Goal: Task Accomplishment & Management: Use online tool/utility

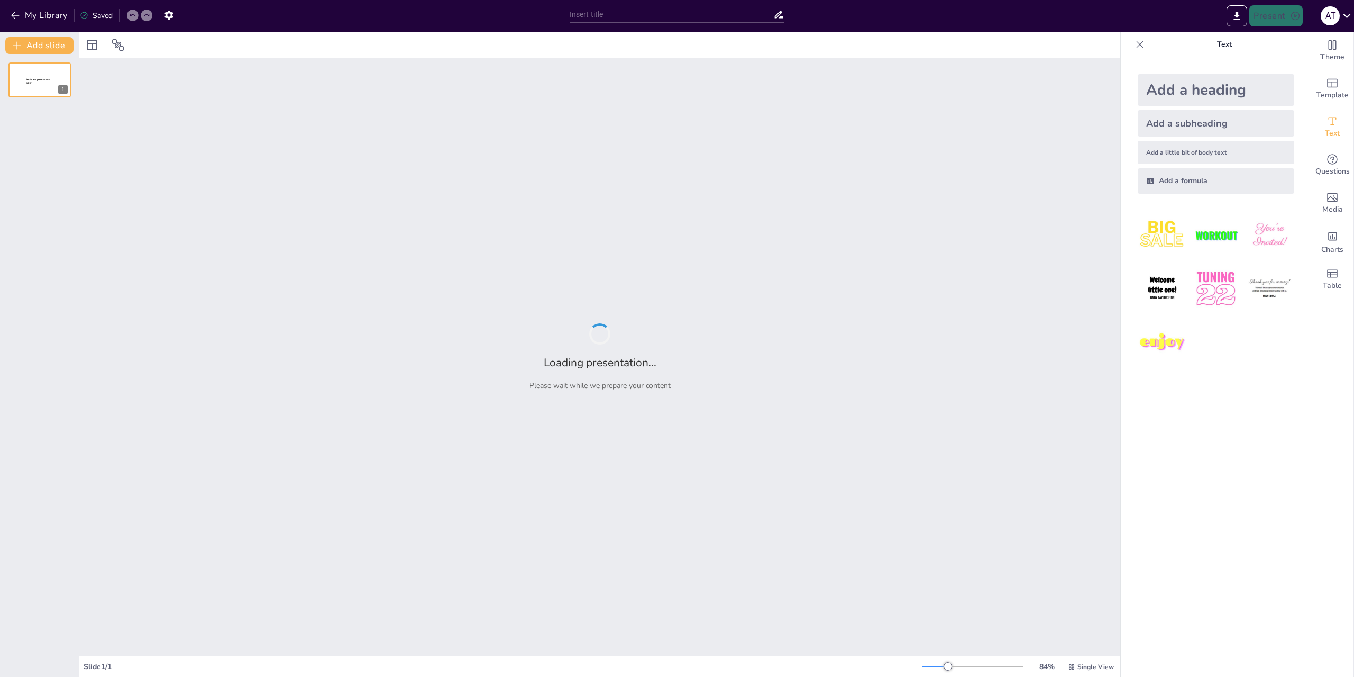
type input "Освоение новых территорий: заселение [GEOGRAPHIC_DATA] и [GEOGRAPHIC_DATA] при …"
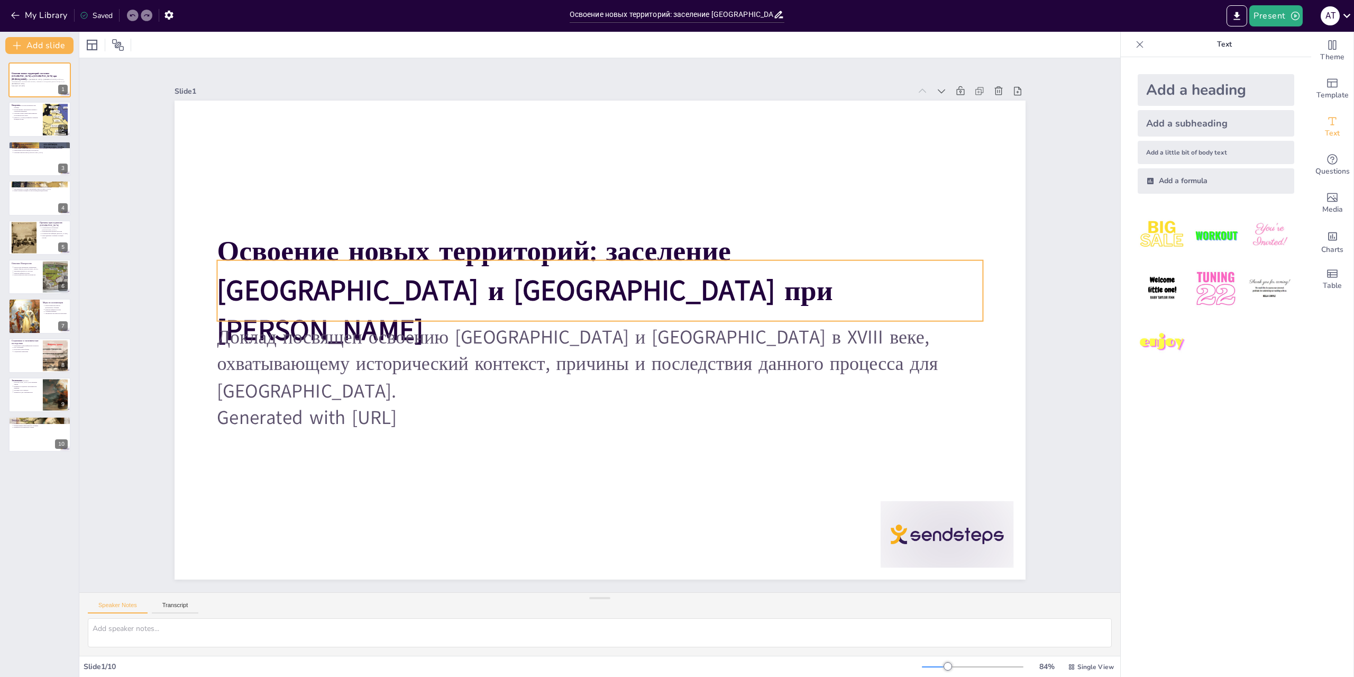
type textarea "L ipsumd sitame consecteturadi, eli SEDDO eiu temp incididu utlaboreetdo magnaa…"
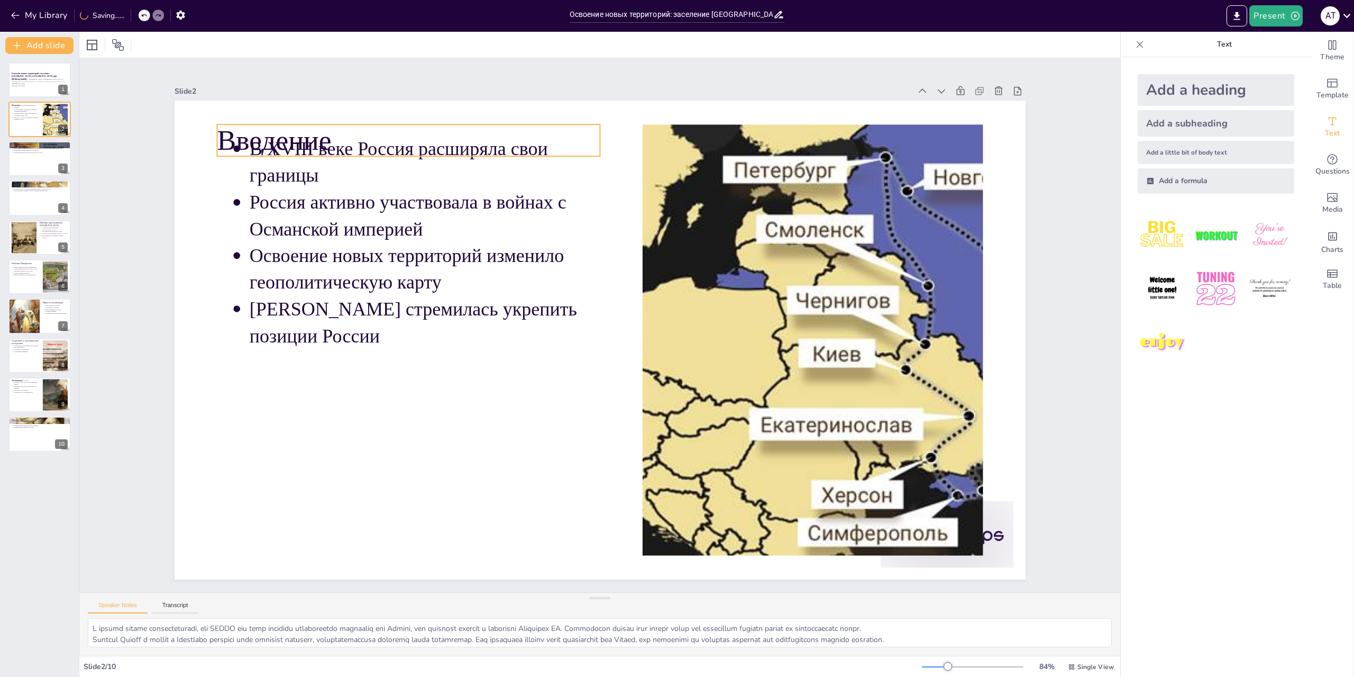
click at [284, 129] on p "Введение" at bounding box center [428, 120] width 385 height 79
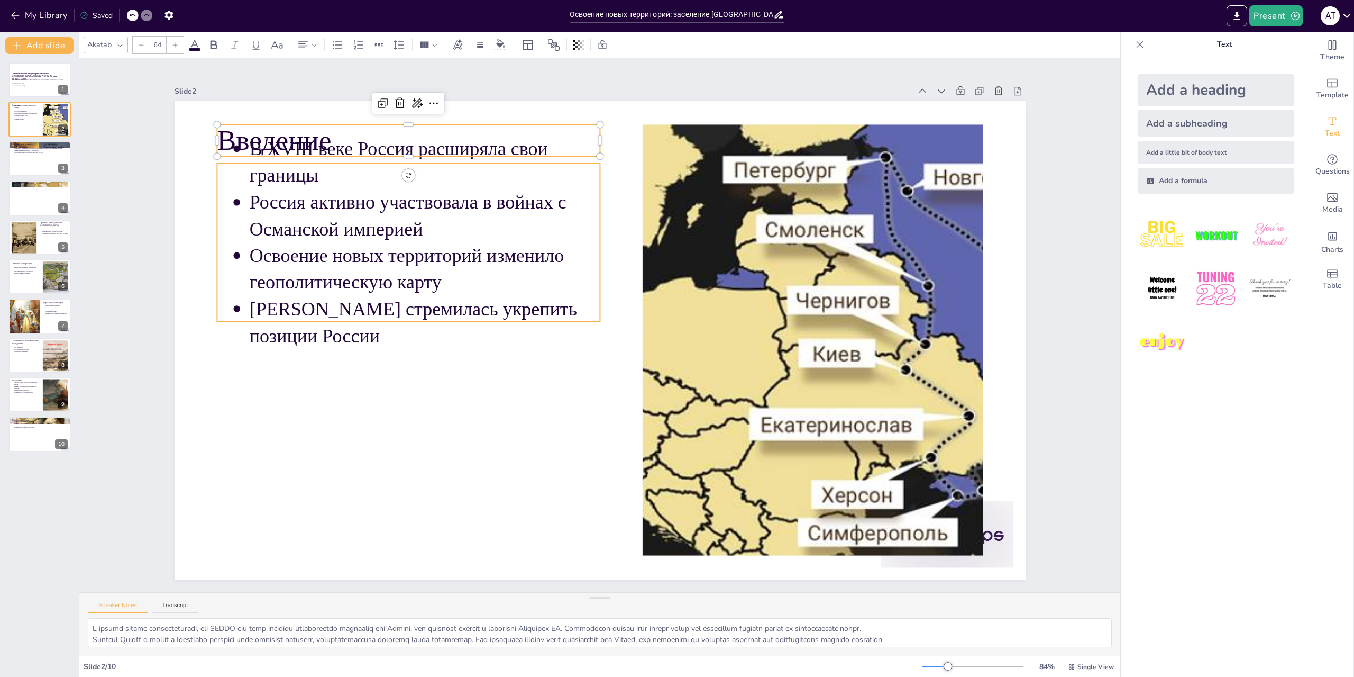
click at [434, 162] on p "В XVIII веке Россия расширяла свои границы" at bounding box center [462, 129] width 354 height 125
type input "43"
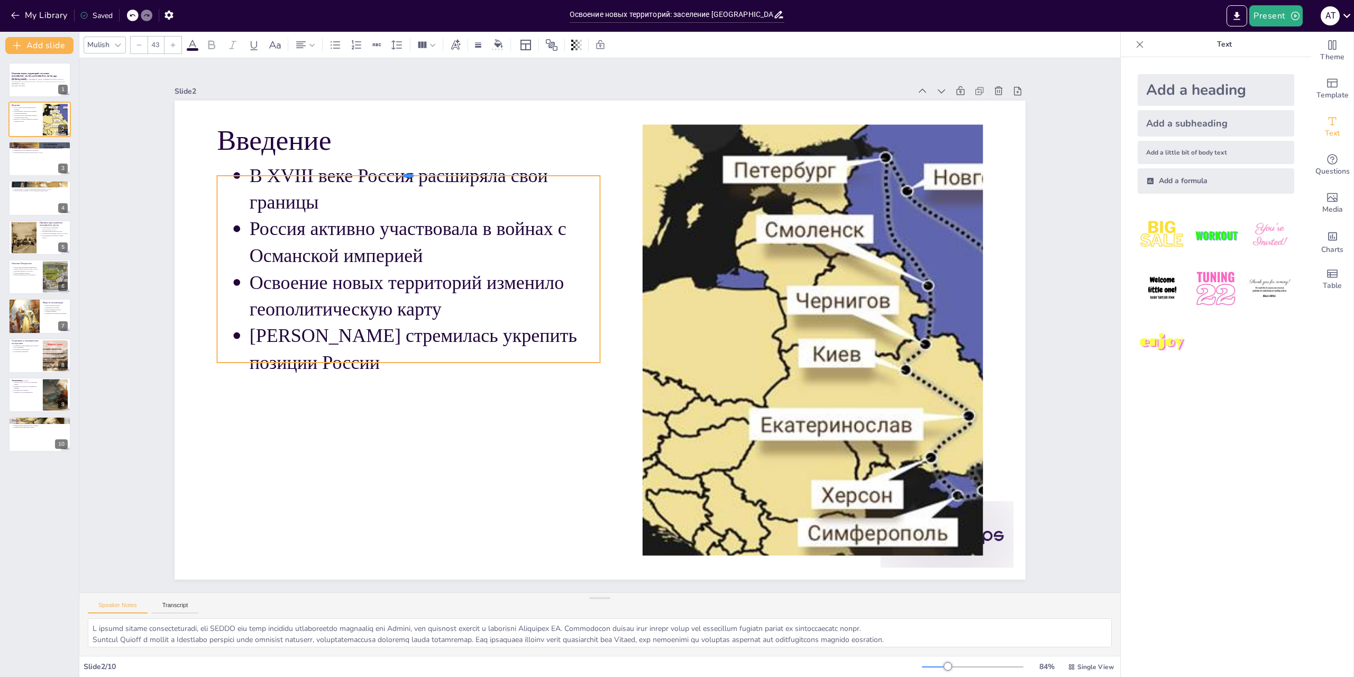
drag, startPoint x: 451, startPoint y: 159, endPoint x: 450, endPoint y: 171, distance: 12.3
click at [450, 171] on div at bounding box center [426, 152] width 382 height 49
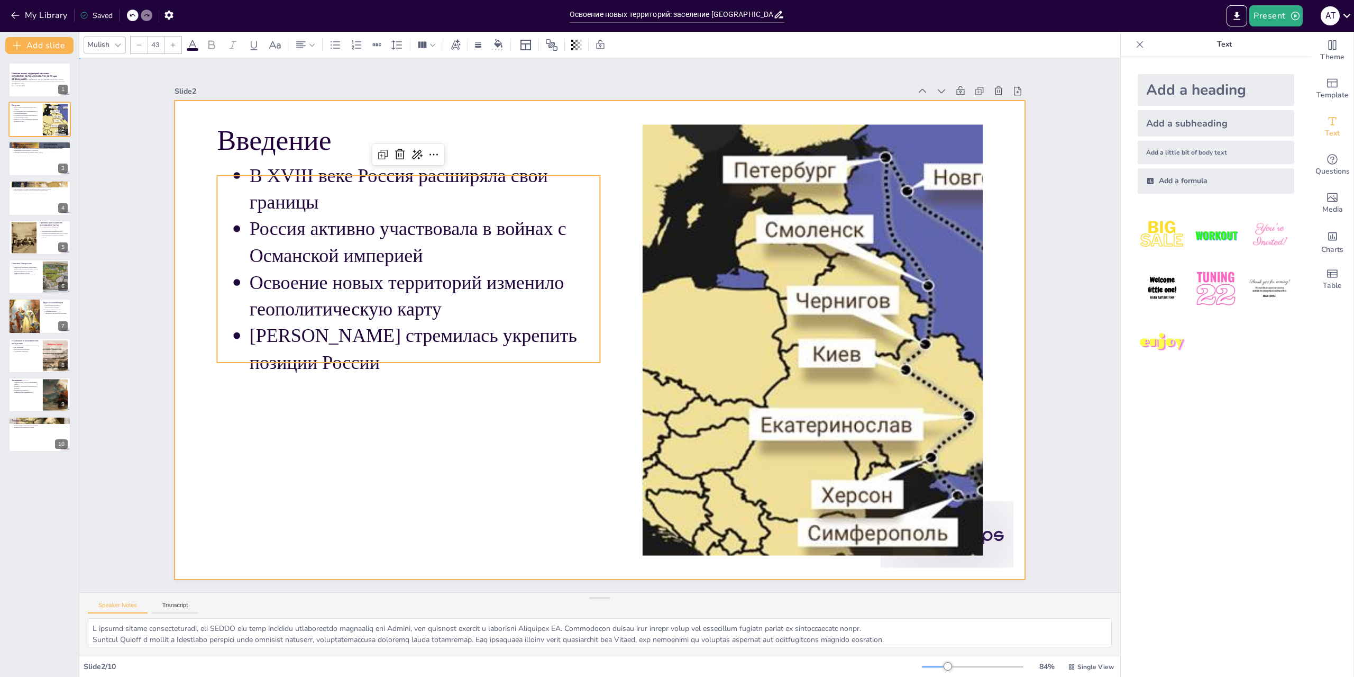
drag, startPoint x: 364, startPoint y: 424, endPoint x: 363, endPoint y: 397, distance: 27.5
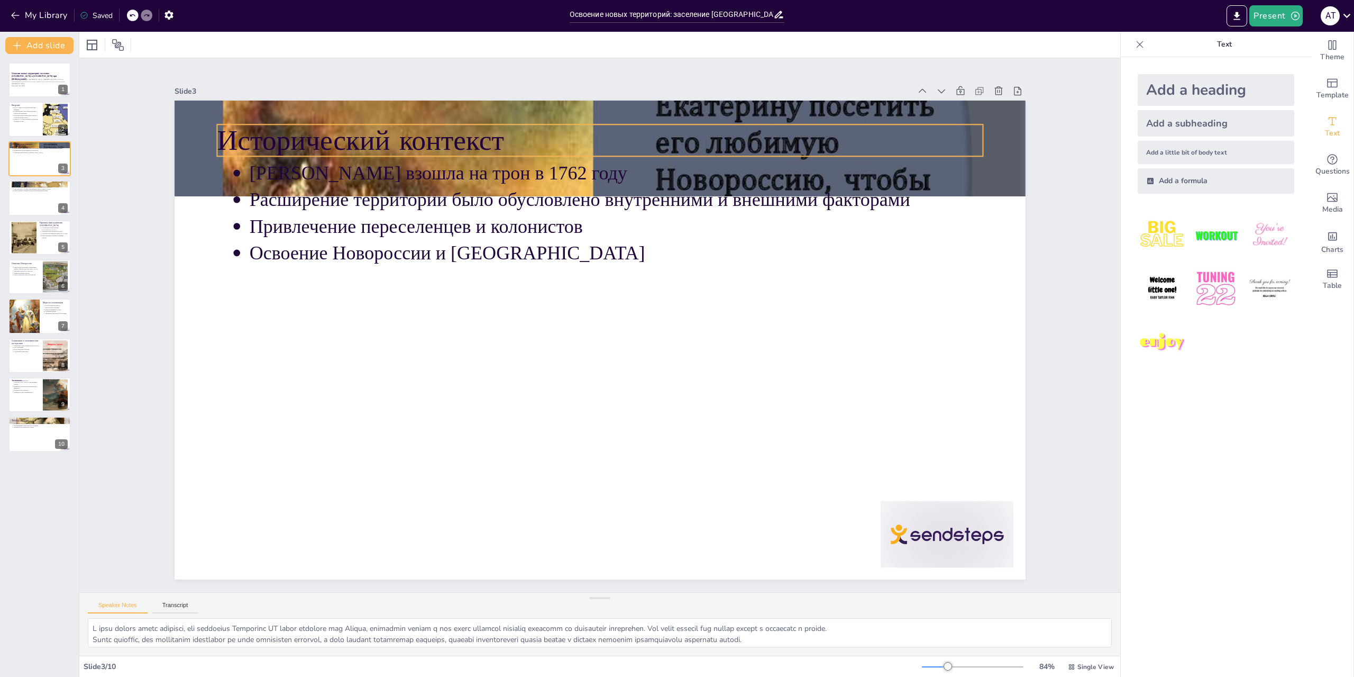
click at [632, 120] on div "Исторический контекст [PERSON_NAME] взошла на трон в 1762 году Расширение терри…" at bounding box center [600, 340] width 851 height 479
click at [641, 108] on div at bounding box center [618, 149] width 913 height 723
click at [654, 94] on div at bounding box center [671, 106] width 812 height 271
click at [57, 358] on div at bounding box center [55, 355] width 43 height 32
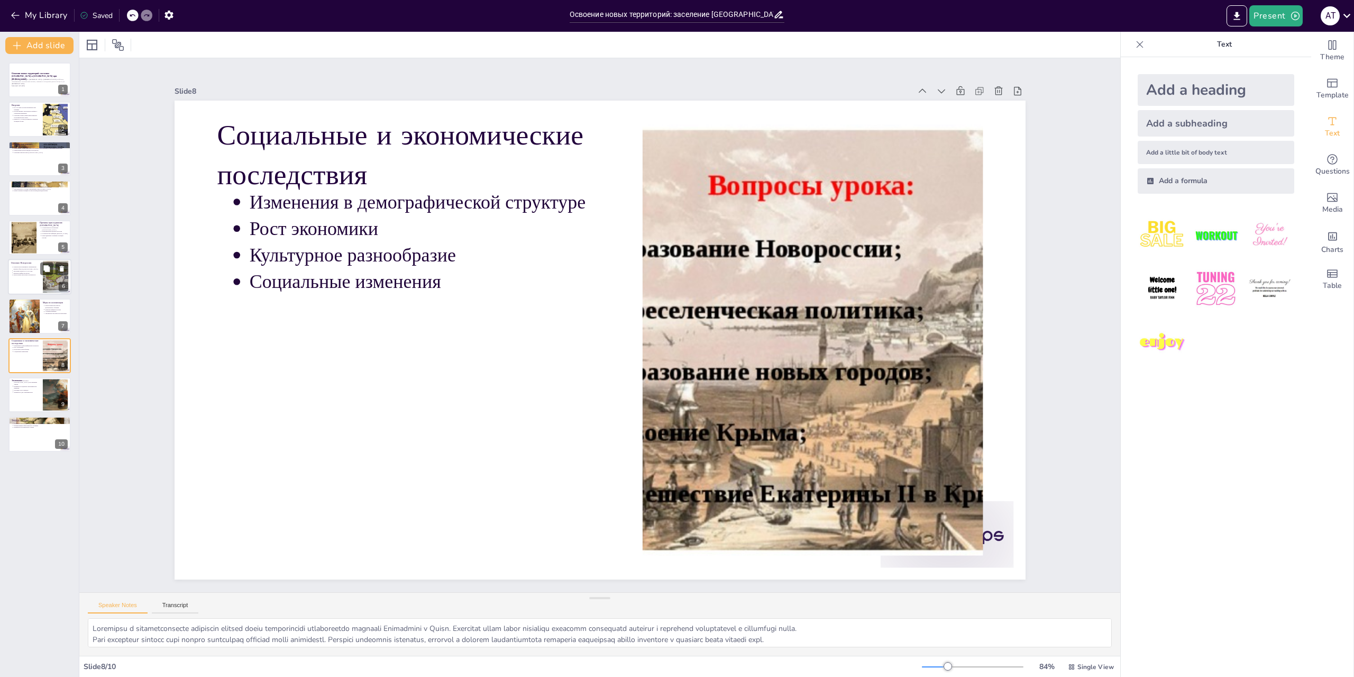
click at [42, 278] on div at bounding box center [39, 277] width 63 height 36
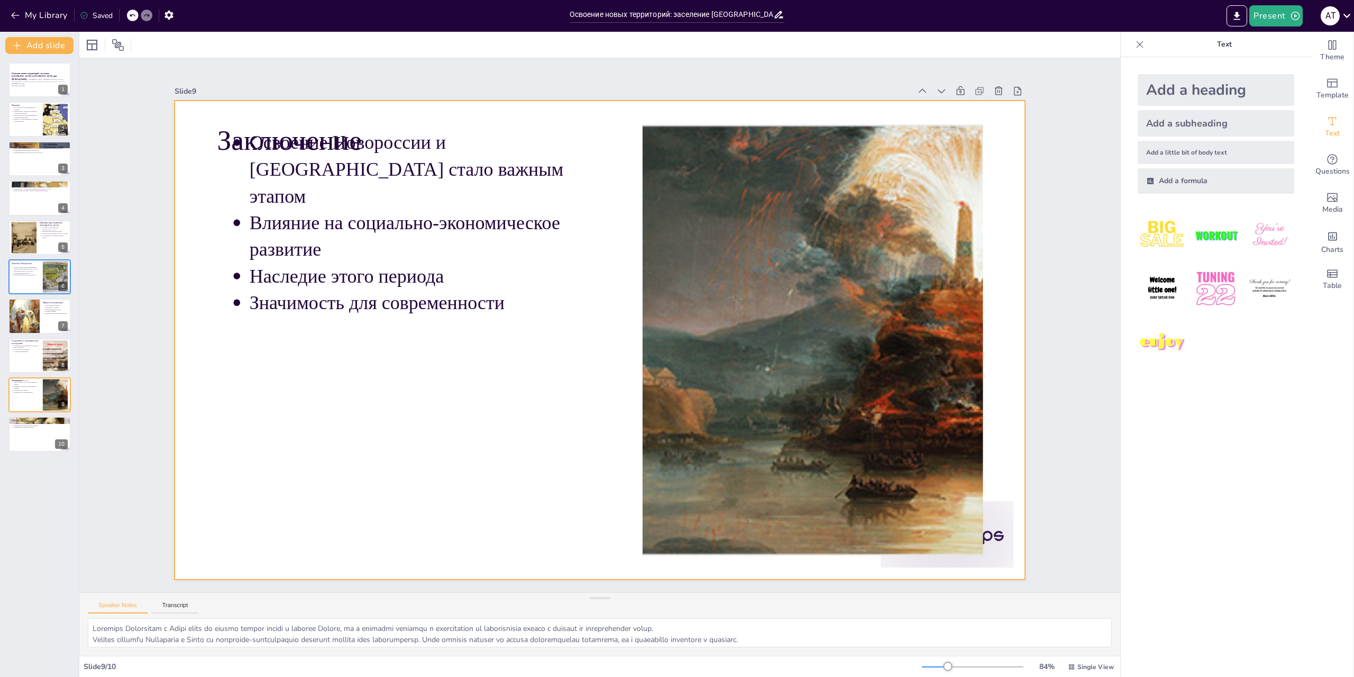
type textarea "Loremips dolorsit Ametconsec a Elits doeiusmodt incididun utlabor et doloremagn…"
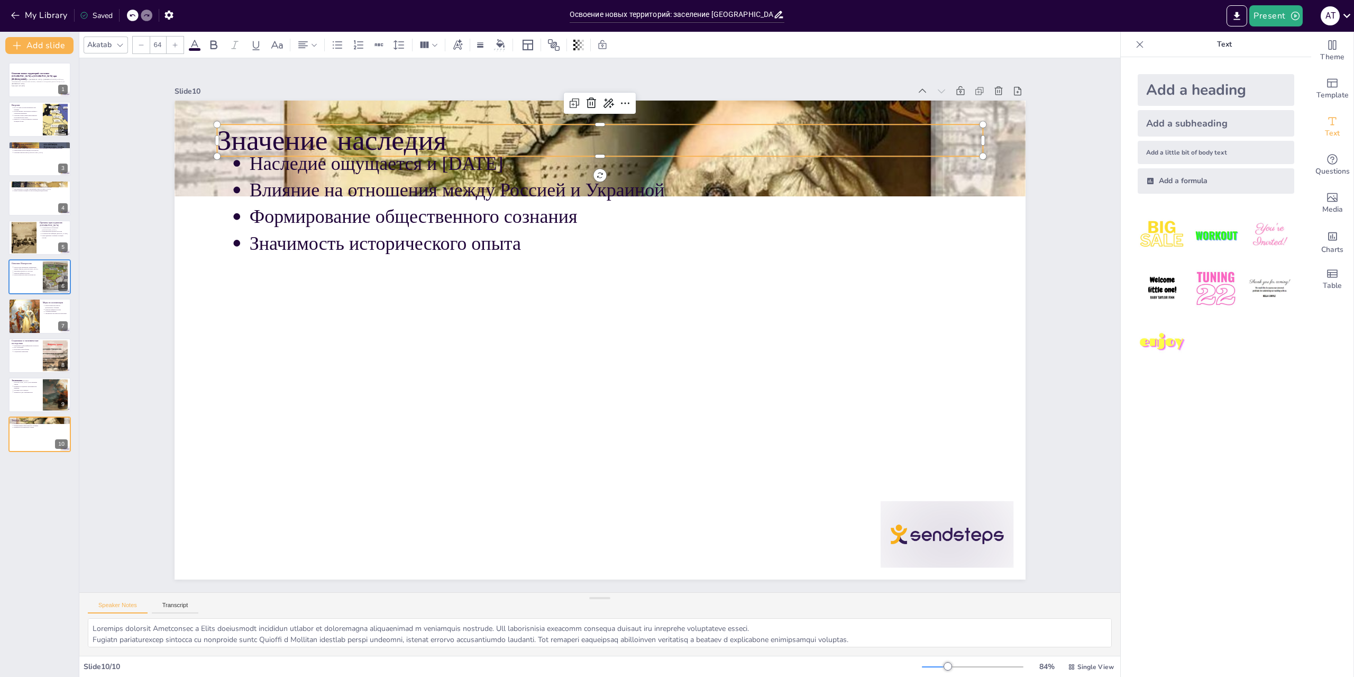
click at [670, 138] on p "Значение наследия" at bounding box center [619, 141] width 766 height 120
click at [661, 107] on div at bounding box center [618, 149] width 913 height 723
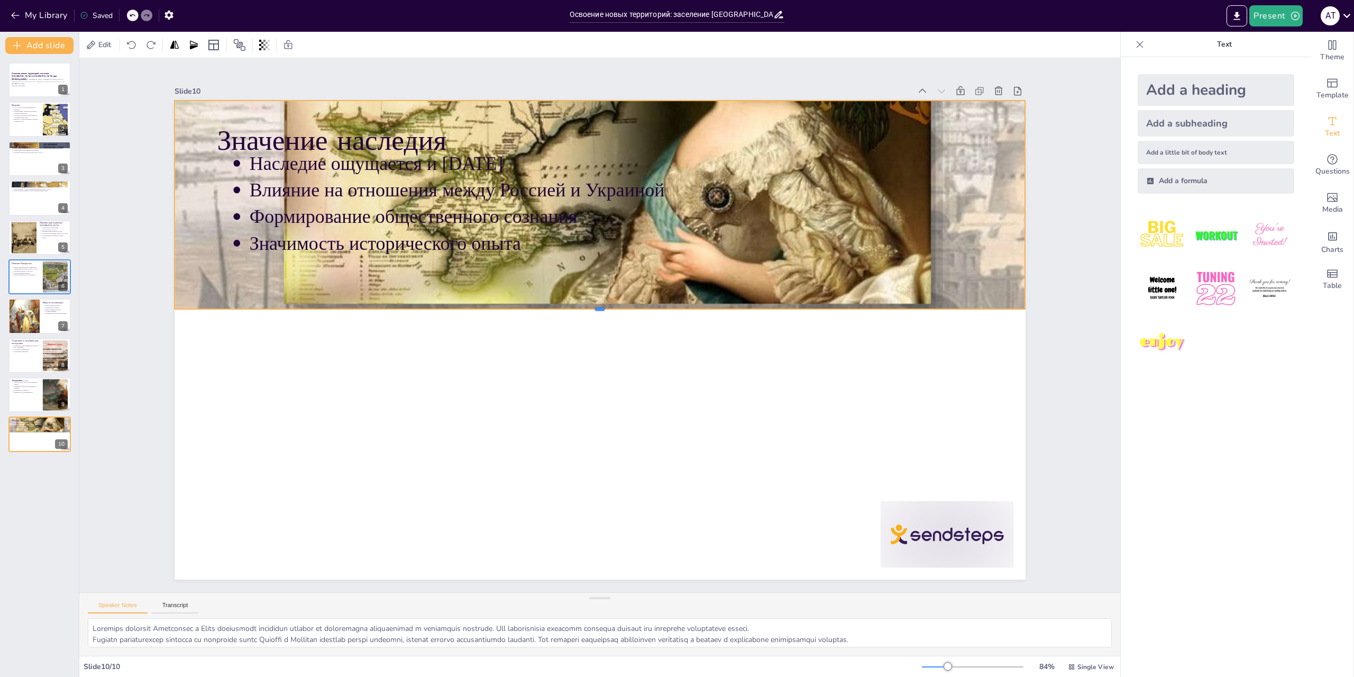
drag, startPoint x: 594, startPoint y: 193, endPoint x: 814, endPoint y: 306, distance: 247.2
click at [814, 306] on div at bounding box center [600, 313] width 847 height 97
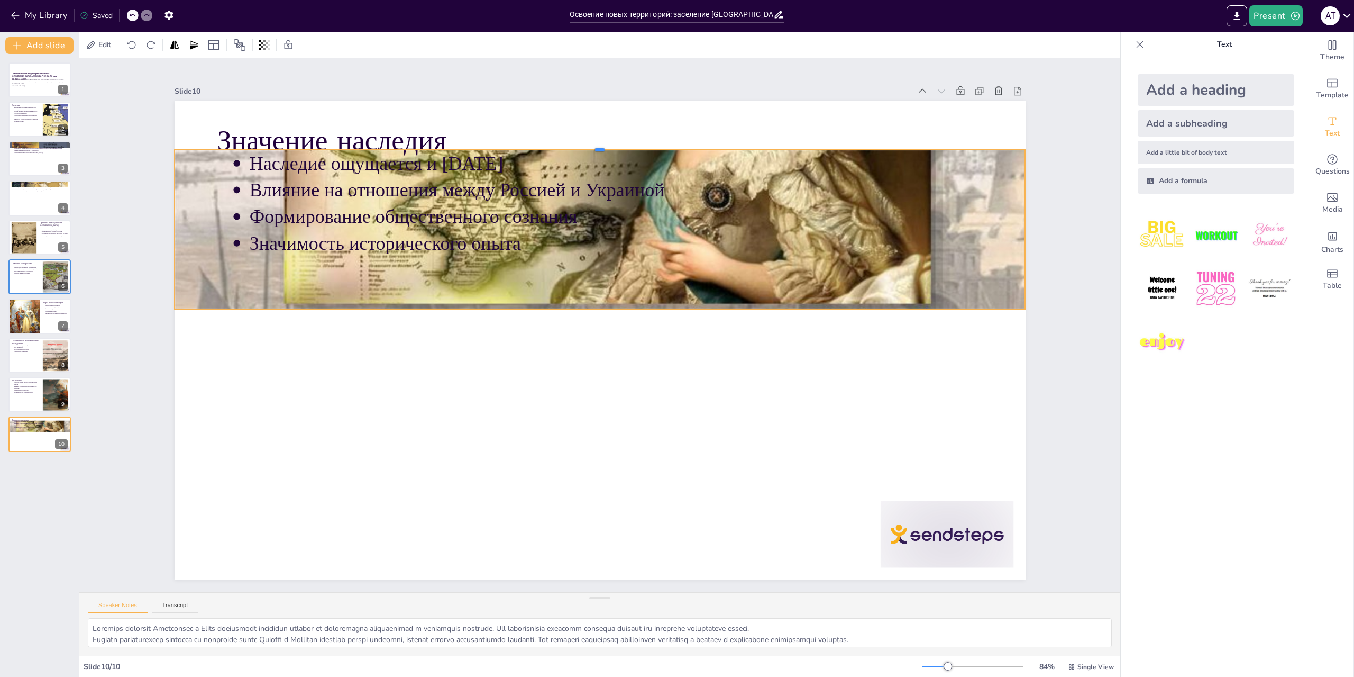
drag, startPoint x: 638, startPoint y: 96, endPoint x: 634, endPoint y: 145, distance: 49.4
click at [634, 145] on div at bounding box center [618, 146] width 847 height 97
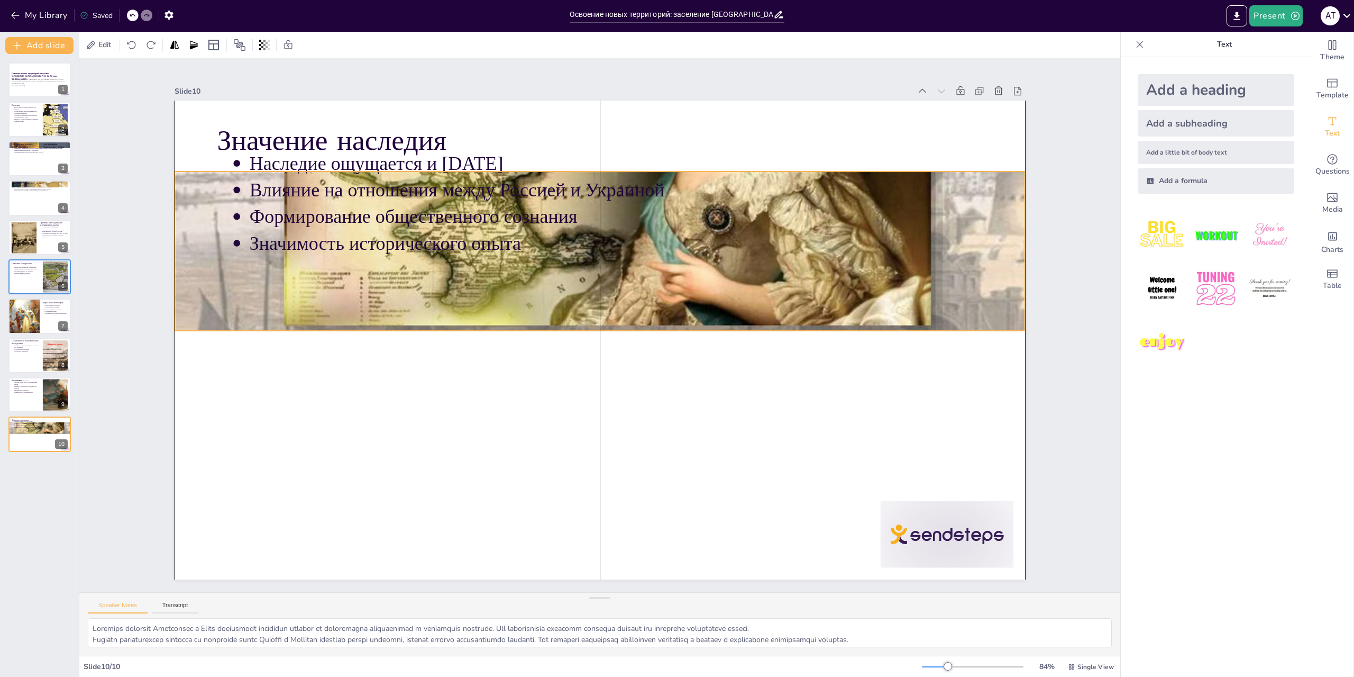
drag, startPoint x: 595, startPoint y: 303, endPoint x: 595, endPoint y: 325, distance: 21.7
click at [595, 325] on div at bounding box center [600, 169] width 851 height 637
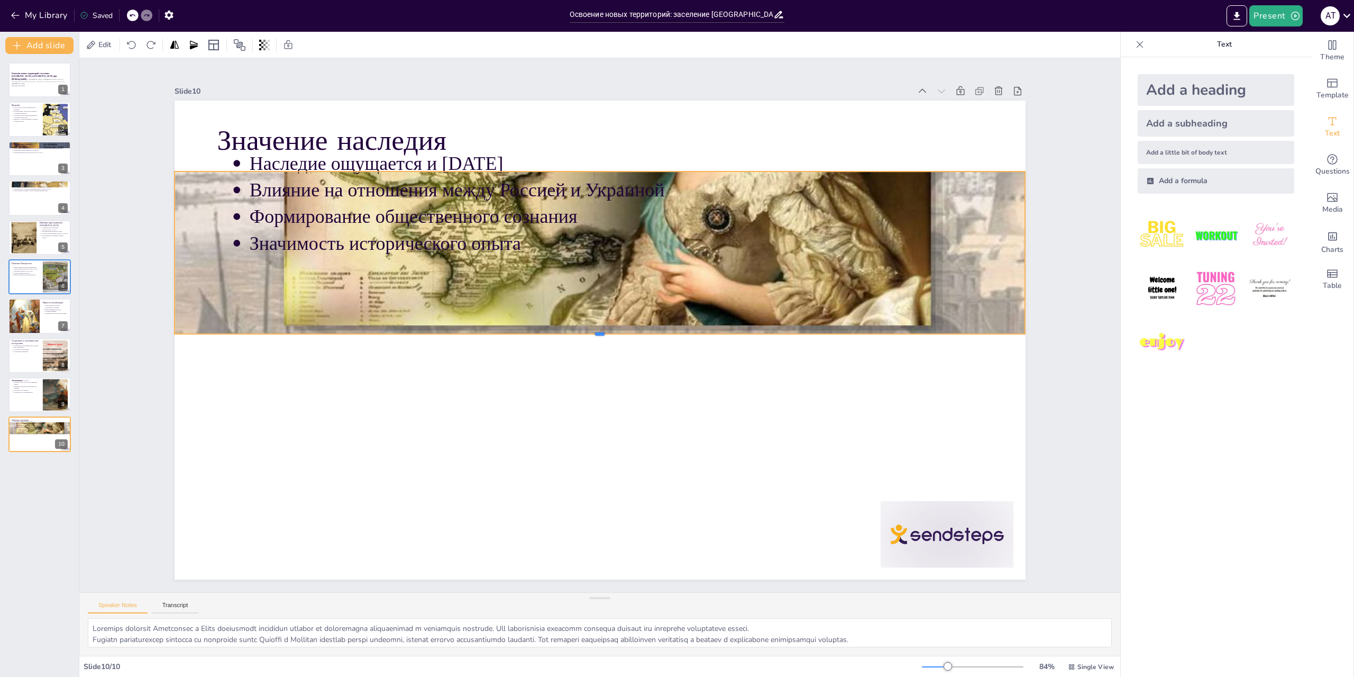
drag, startPoint x: 595, startPoint y: 328, endPoint x: 628, endPoint y: 331, distance: 33.5
click at [628, 331] on div at bounding box center [598, 337] width 847 height 97
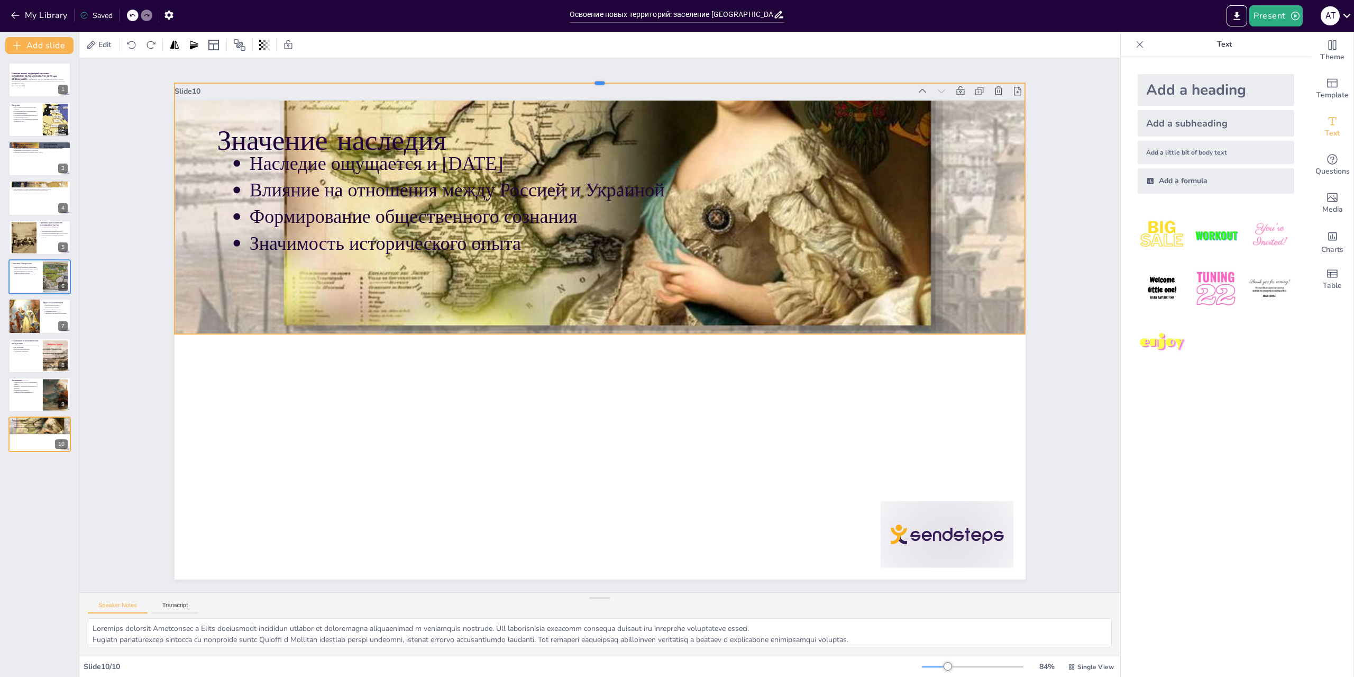
drag, startPoint x: 591, startPoint y: 167, endPoint x: 605, endPoint y: 108, distance: 60.8
click at [602, 87] on div "Slide 10 Значение наследия Наследие ощущается и [DATE] Влияние на отношения меж…" at bounding box center [599, 332] width 898 height 582
click at [593, 351] on div "Значение наследия Наследие ощущается и [DATE] Влияние на отношения между Россие…" at bounding box center [598, 339] width 897 height 565
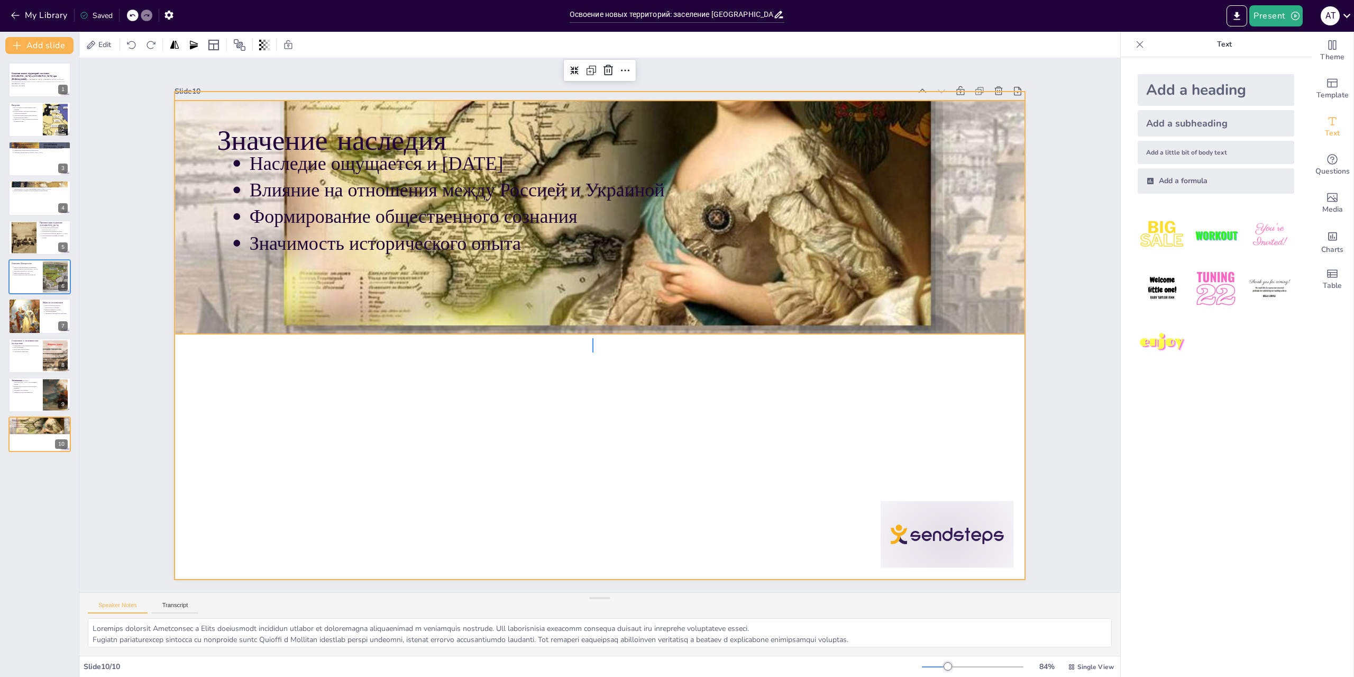
drag, startPoint x: 592, startPoint y: 338, endPoint x: 593, endPoint y: 352, distance: 14.3
click at [593, 352] on div at bounding box center [598, 339] width 897 height 565
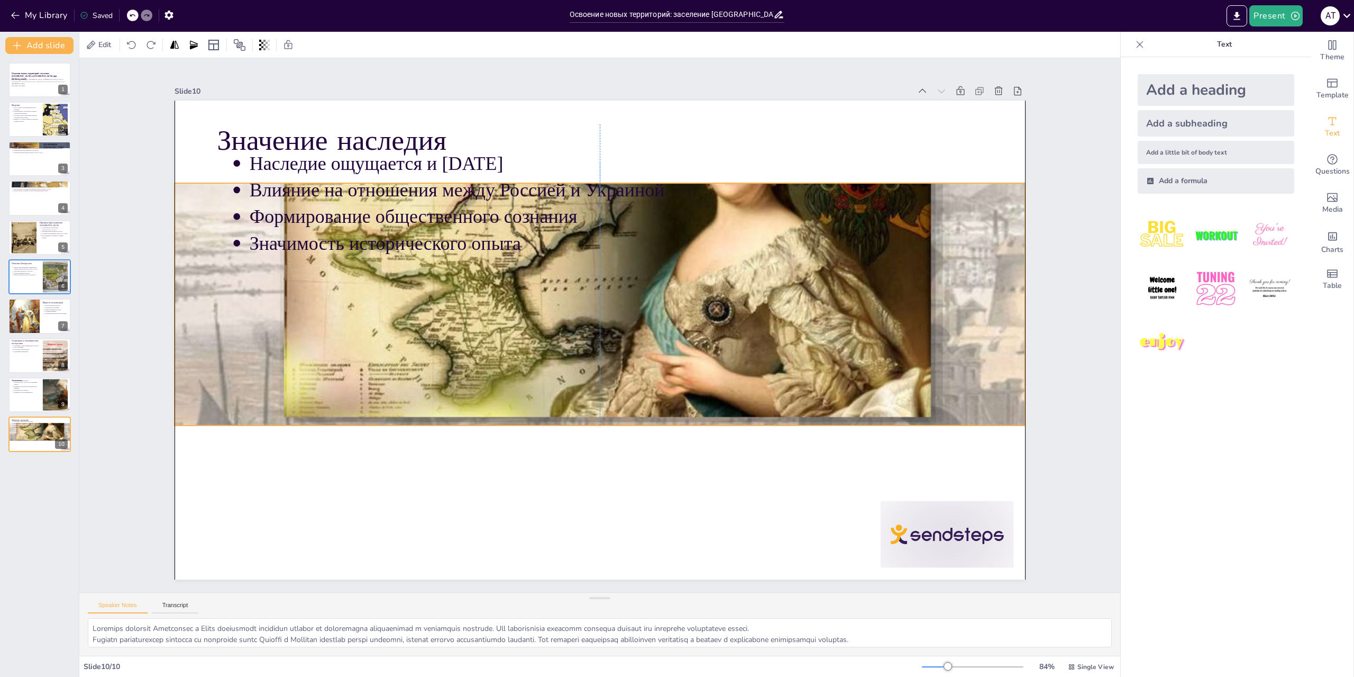
drag, startPoint x: 598, startPoint y: 293, endPoint x: 600, endPoint y: 385, distance: 91.5
click at [600, 385] on div at bounding box center [606, 262] width 913 height 723
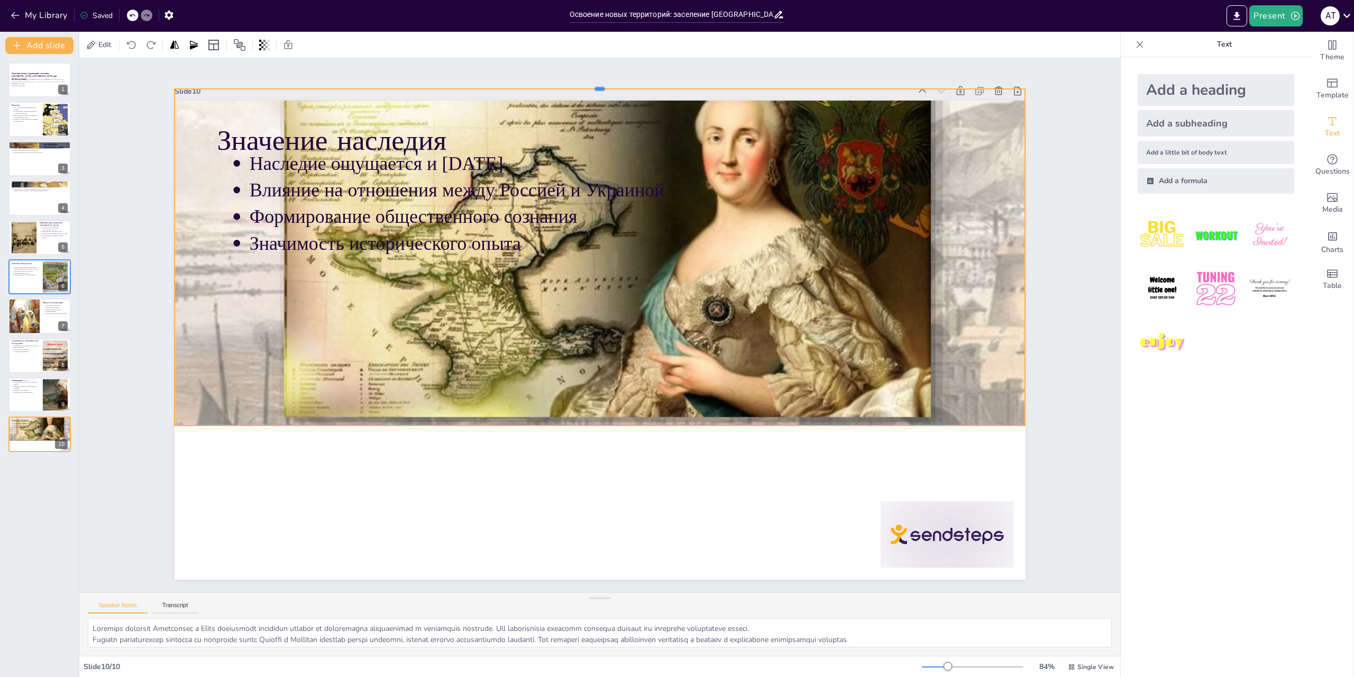
drag, startPoint x: 590, startPoint y: 178, endPoint x: 613, endPoint y: 84, distance: 96.7
click at [613, 84] on div at bounding box center [625, 85] width 847 height 97
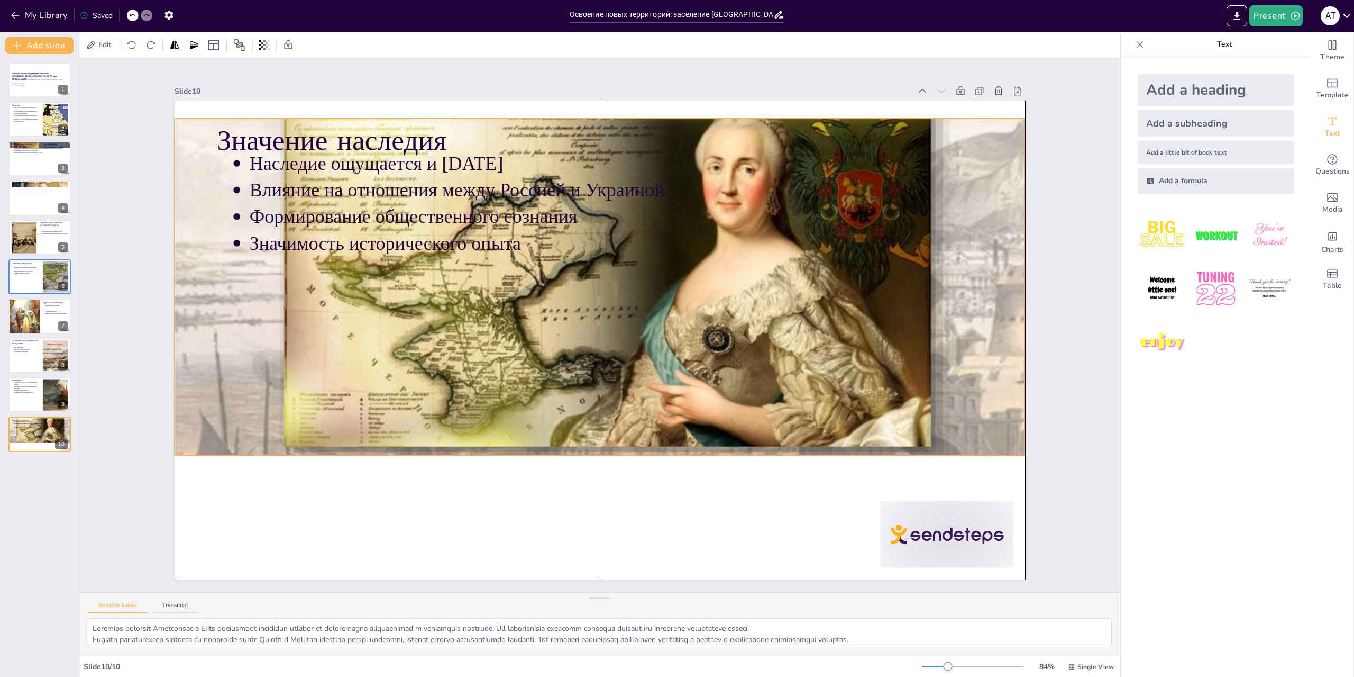
drag, startPoint x: 616, startPoint y: 344, endPoint x: 616, endPoint y: 376, distance: 31.7
click at [616, 376] on div at bounding box center [613, 294] width 1037 height 929
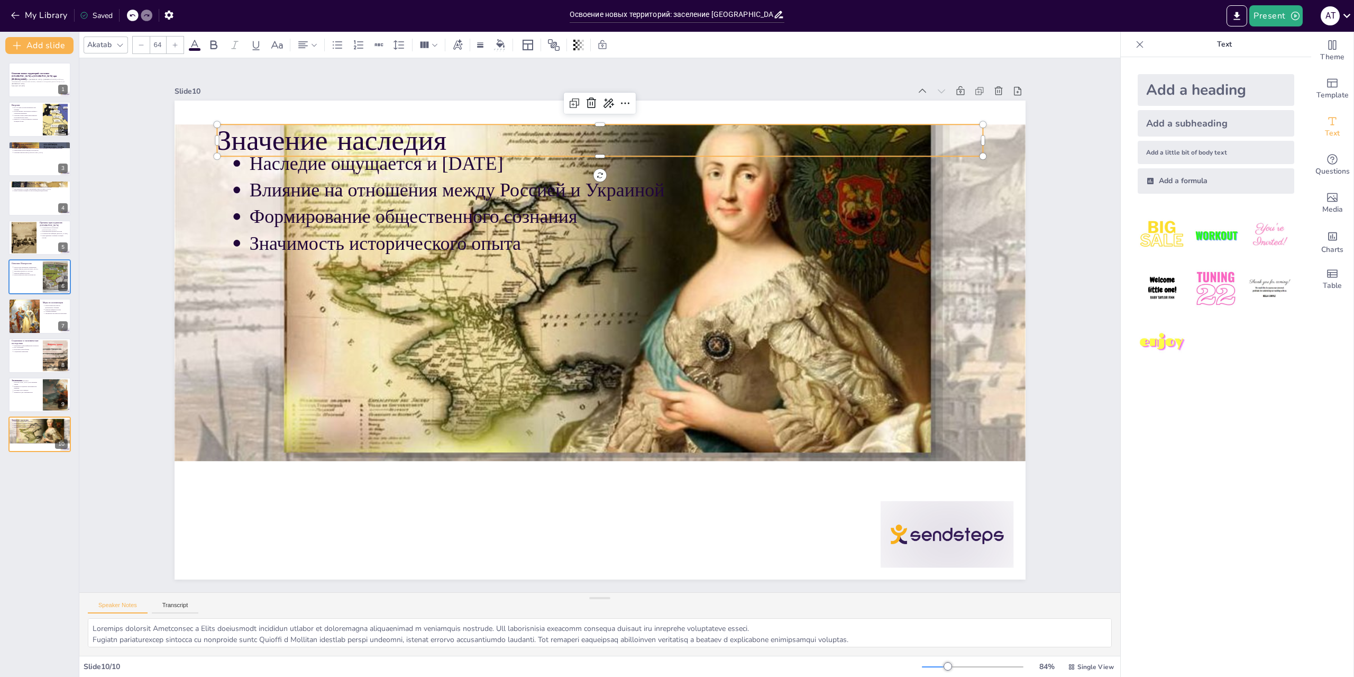
click at [591, 123] on p "Значение наследия" at bounding box center [639, 144] width 758 height 198
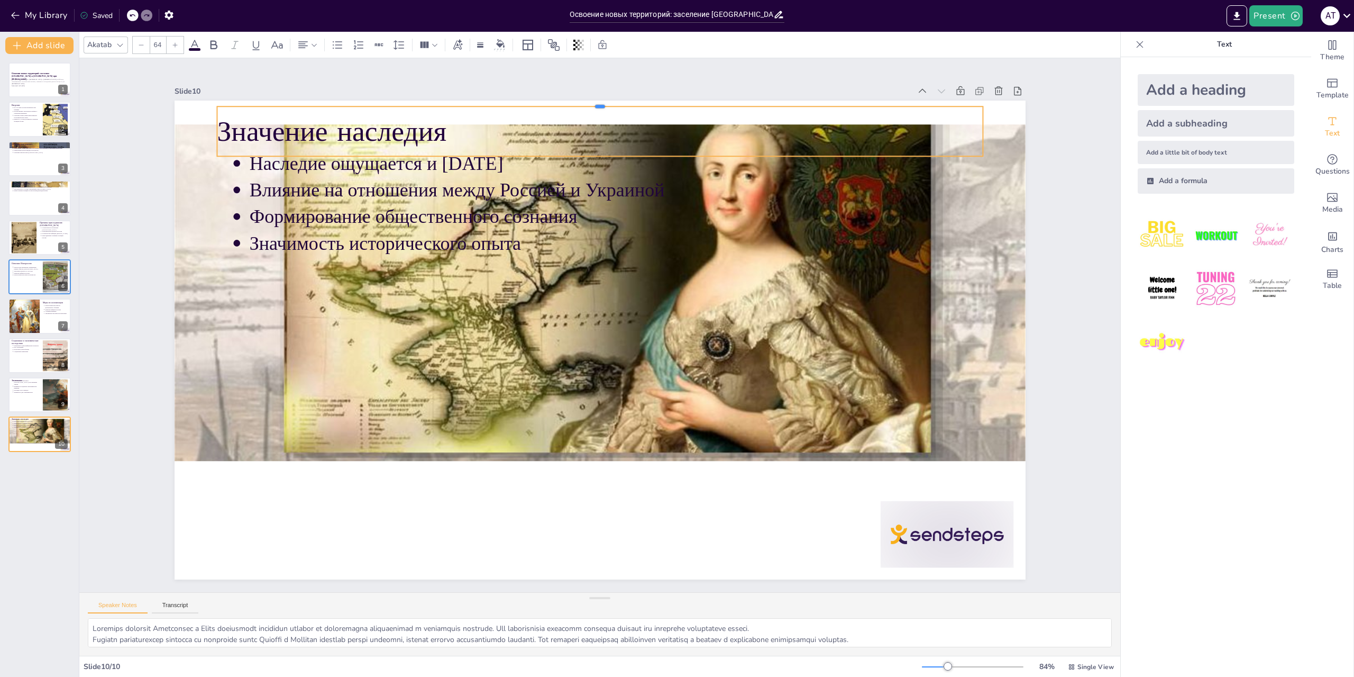
drag, startPoint x: 595, startPoint y: 120, endPoint x: 601, endPoint y: 102, distance: 19.1
click at [601, 102] on div at bounding box center [668, 112] width 731 height 245
click at [133, 8] on div "My Library Saved" at bounding box center [89, 14] width 179 height 19
click at [135, 21] on div at bounding box center [133, 16] width 12 height 12
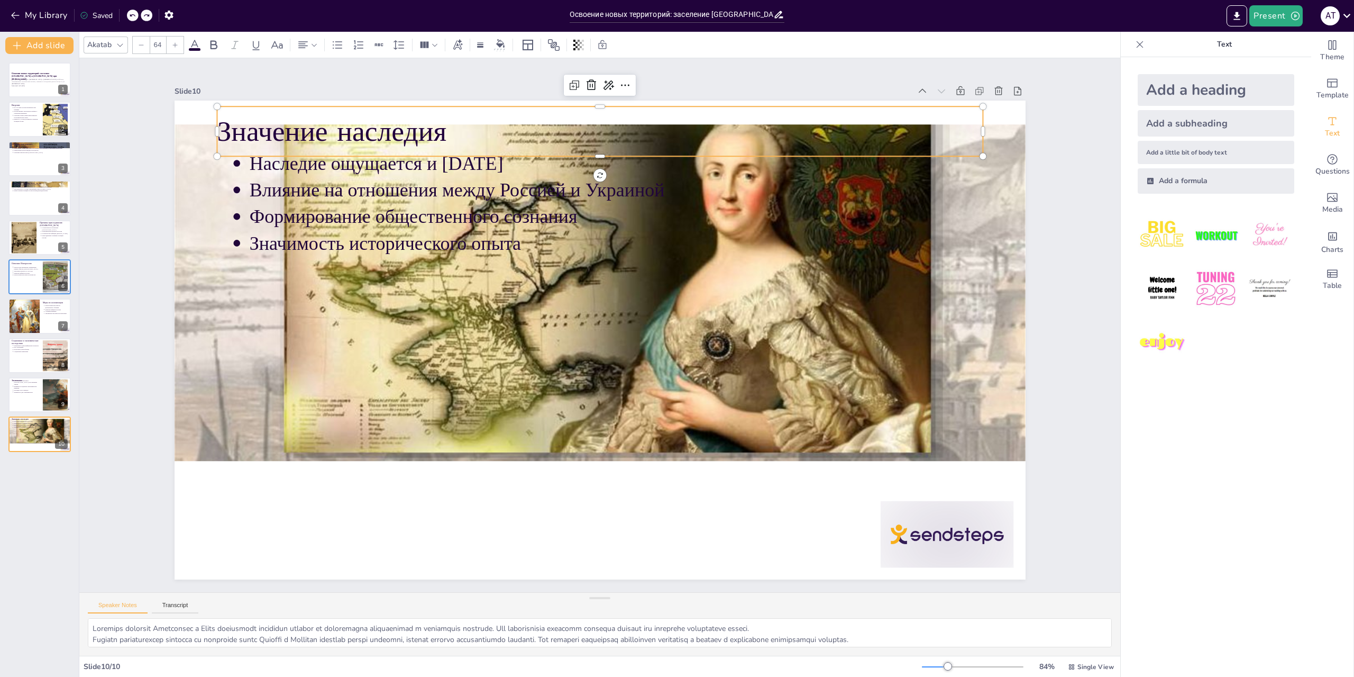
click at [569, 131] on p "Значение наследия" at bounding box center [620, 132] width 766 height 120
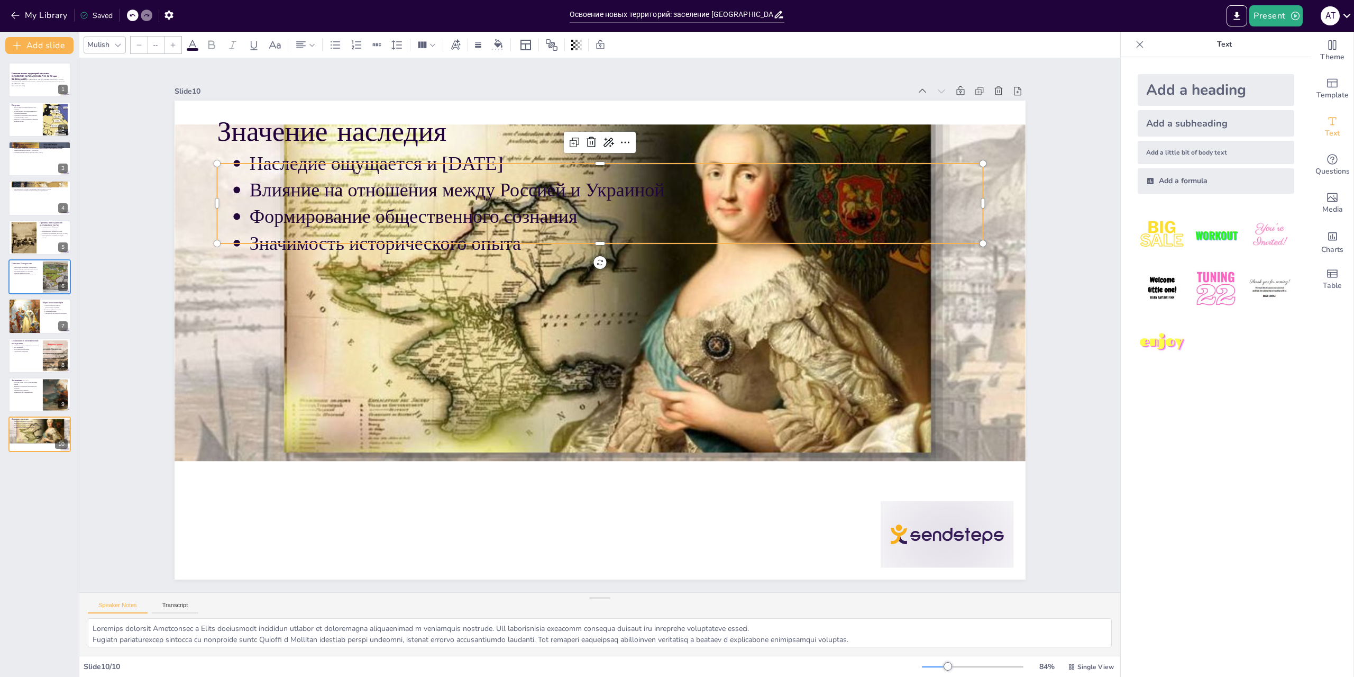
type input "43"
click at [713, 240] on div "Значение наследия Наследие ощущается и [DATE] Влияние на отношения между Россие…" at bounding box center [595, 339] width 958 height 718
click at [700, 277] on div at bounding box center [614, 301] width 1056 height 978
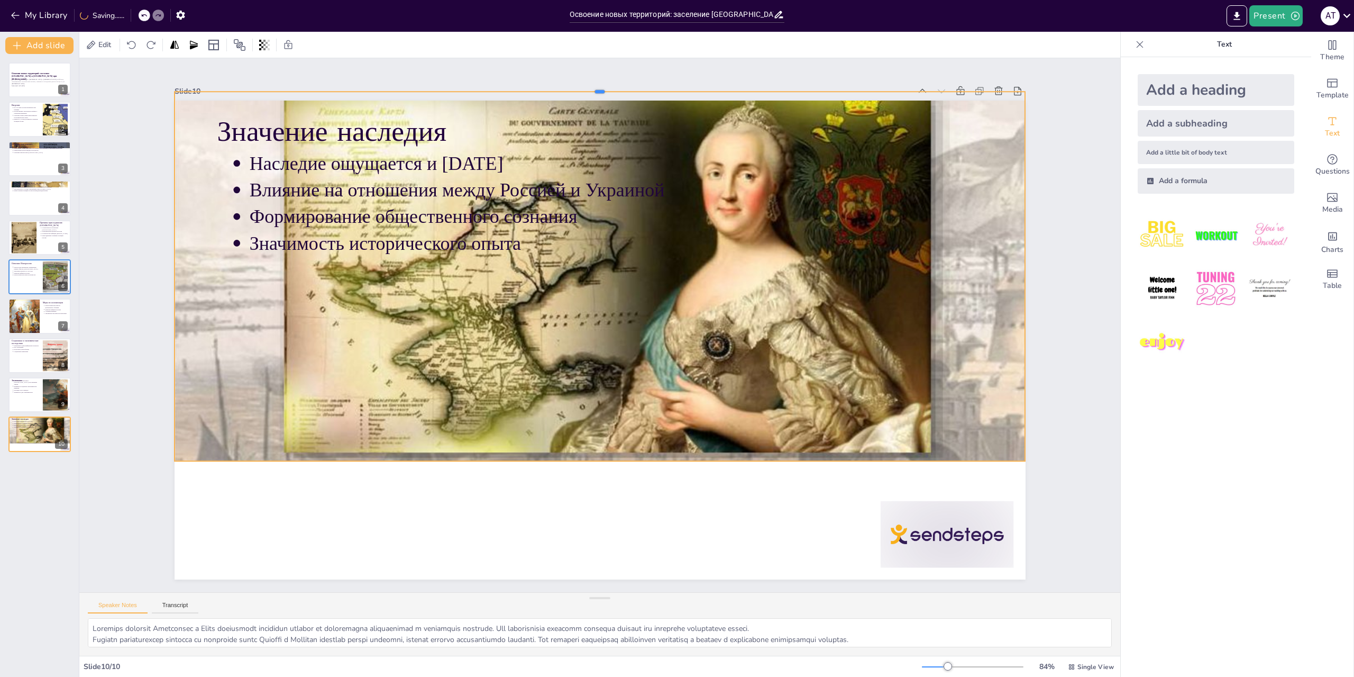
drag, startPoint x: 592, startPoint y: 120, endPoint x: 611, endPoint y: 87, distance: 37.5
click at [611, 87] on div at bounding box center [696, 108] width 781 height 354
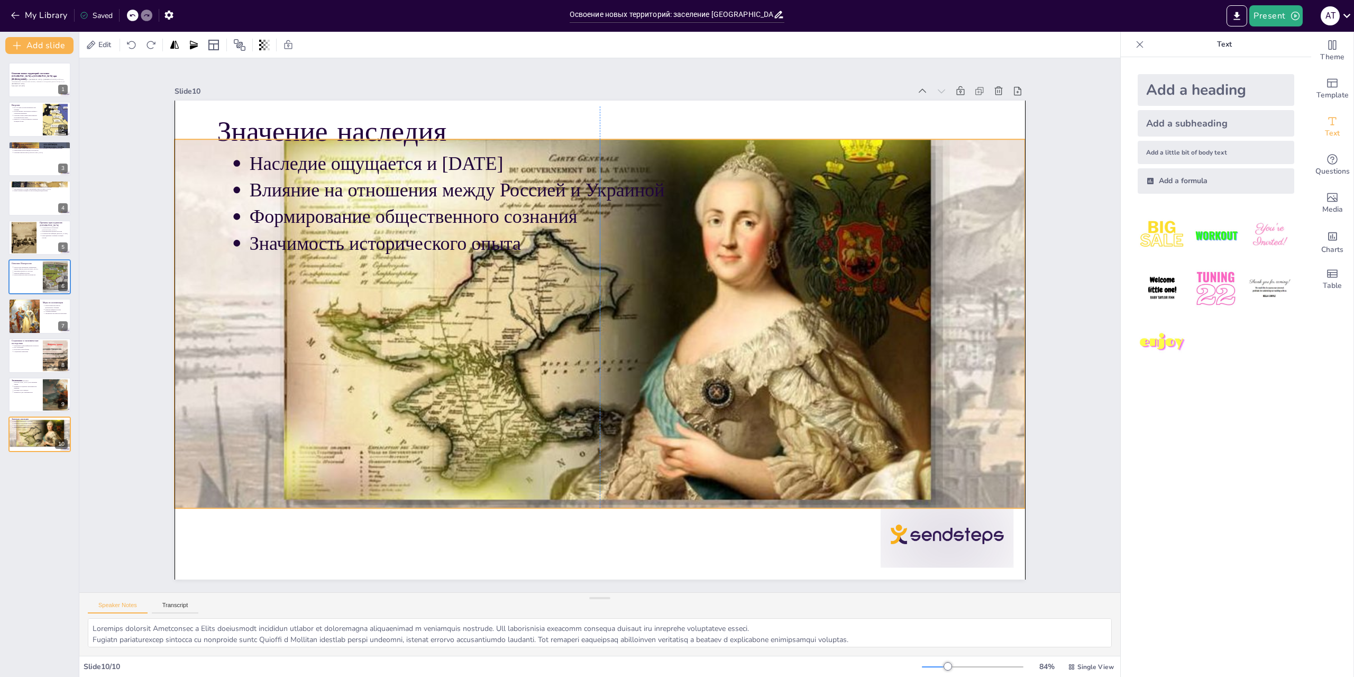
drag, startPoint x: 640, startPoint y: 311, endPoint x: 643, endPoint y: 370, distance: 59.3
click at [643, 370] on div at bounding box center [596, 344] width 965 height 800
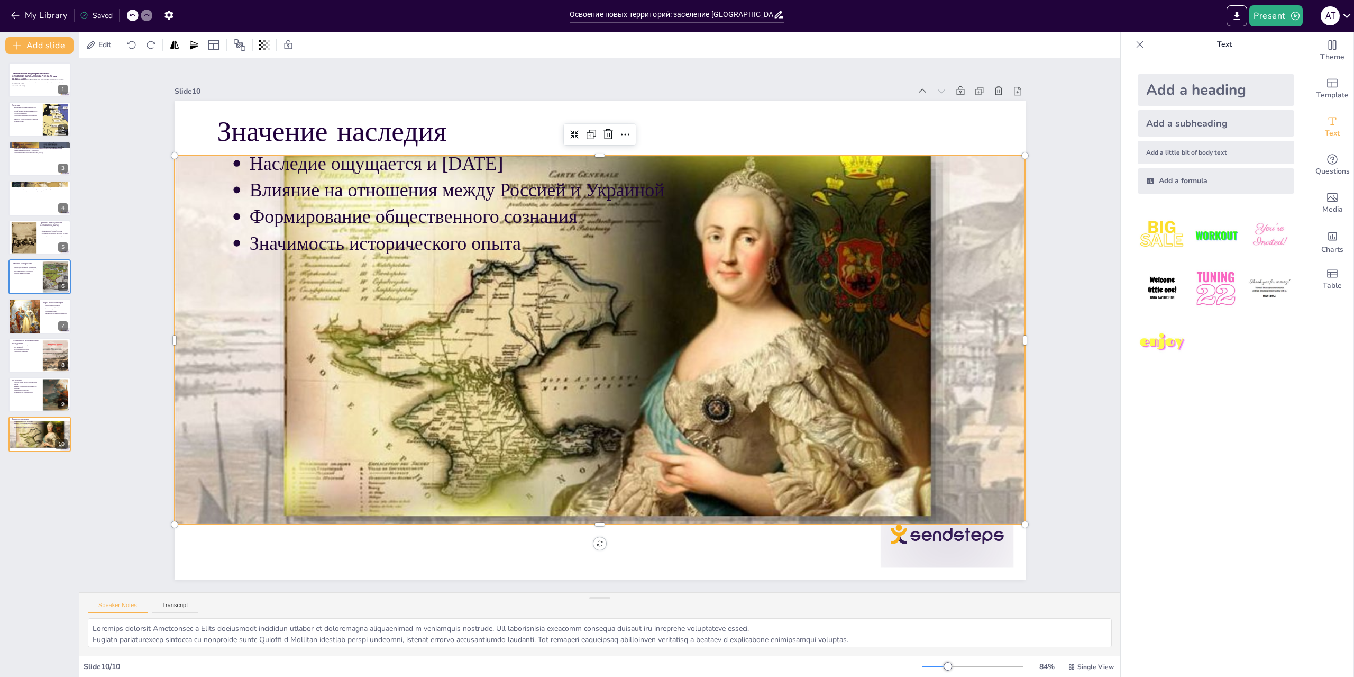
drag, startPoint x: 596, startPoint y: 297, endPoint x: 588, endPoint y: 260, distance: 37.8
click at [595, 293] on div at bounding box center [589, 358] width 1006 height 869
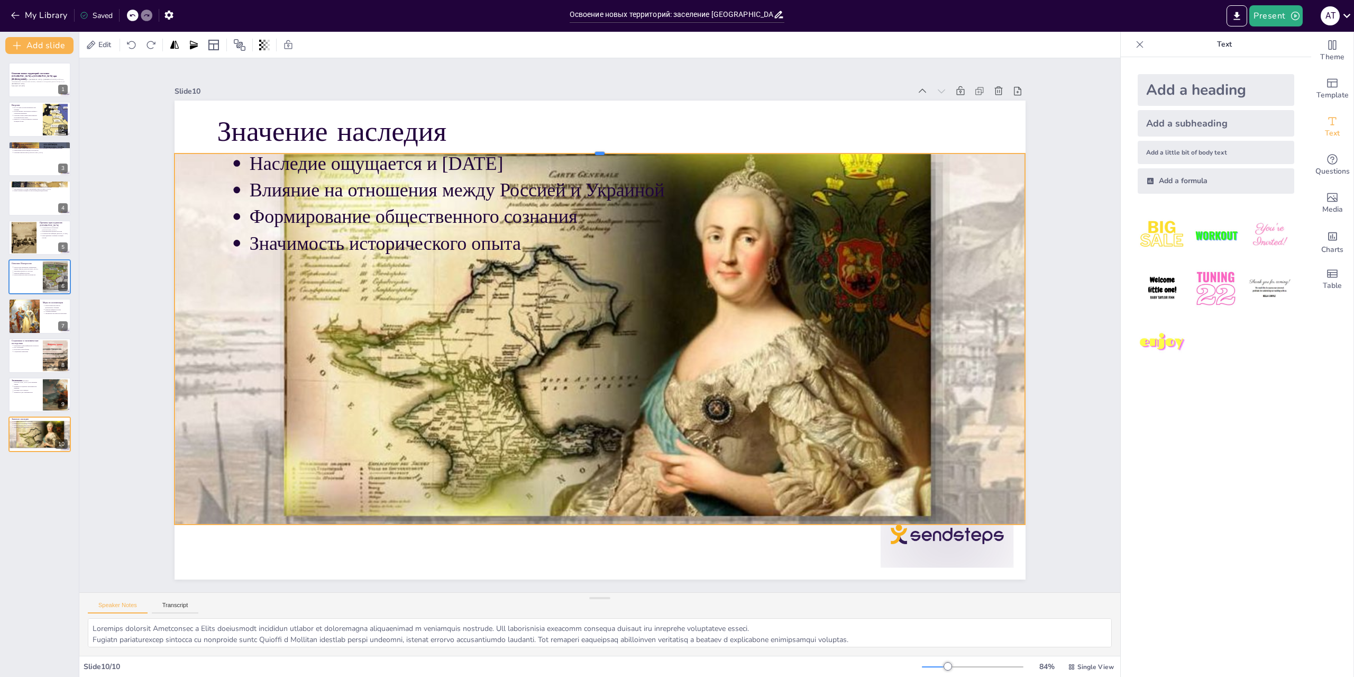
drag, startPoint x: 595, startPoint y: 151, endPoint x: 750, endPoint y: 149, distance: 154.5
click at [750, 149] on div at bounding box center [636, 152] width 834 height 185
click at [593, 148] on div at bounding box center [654, 158] width 812 height 271
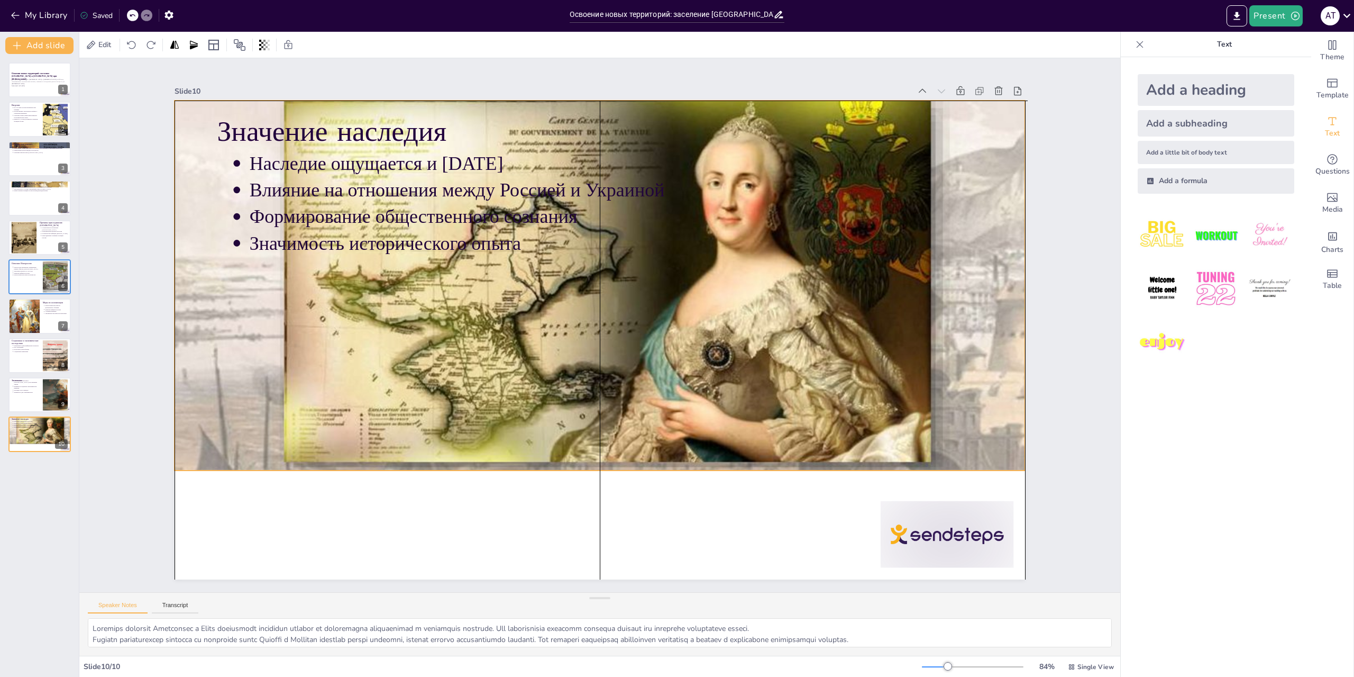
drag, startPoint x: 604, startPoint y: 366, endPoint x: 607, endPoint y: 312, distance: 54.0
click at [607, 312] on div at bounding box center [601, 306] width 913 height 723
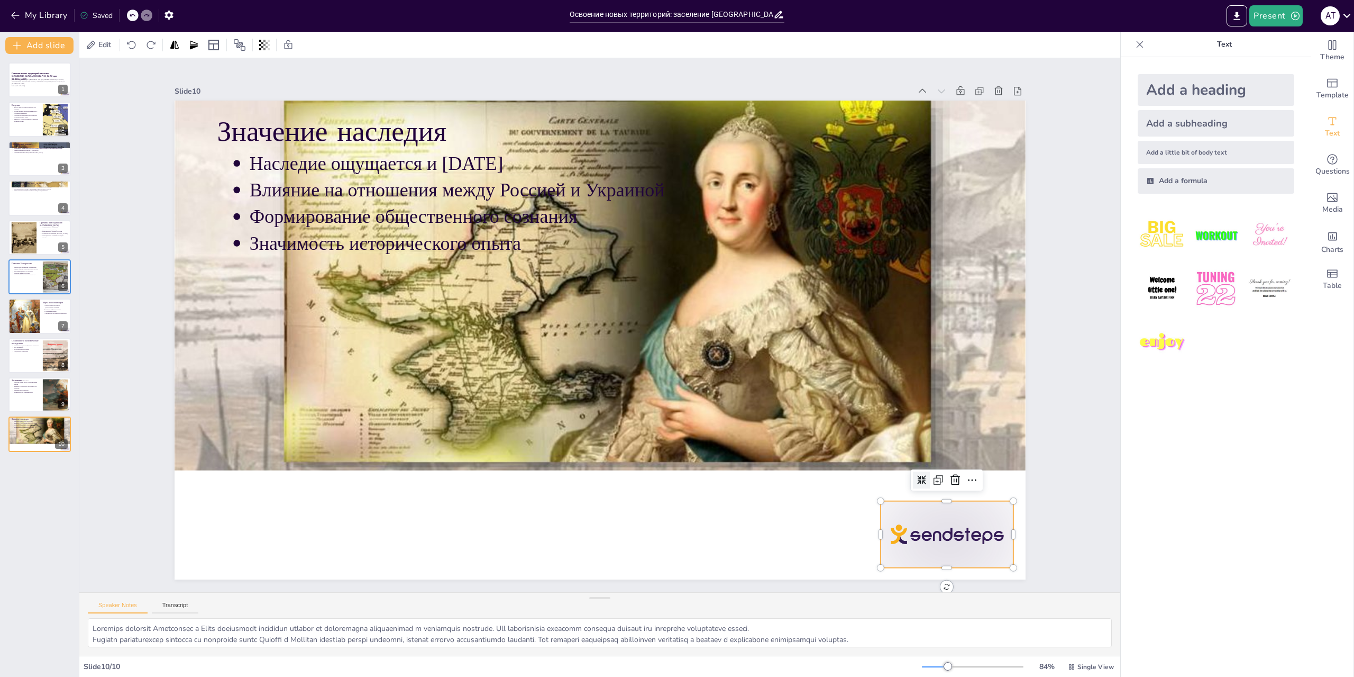
click at [903, 529] on div at bounding box center [923, 569] width 139 height 80
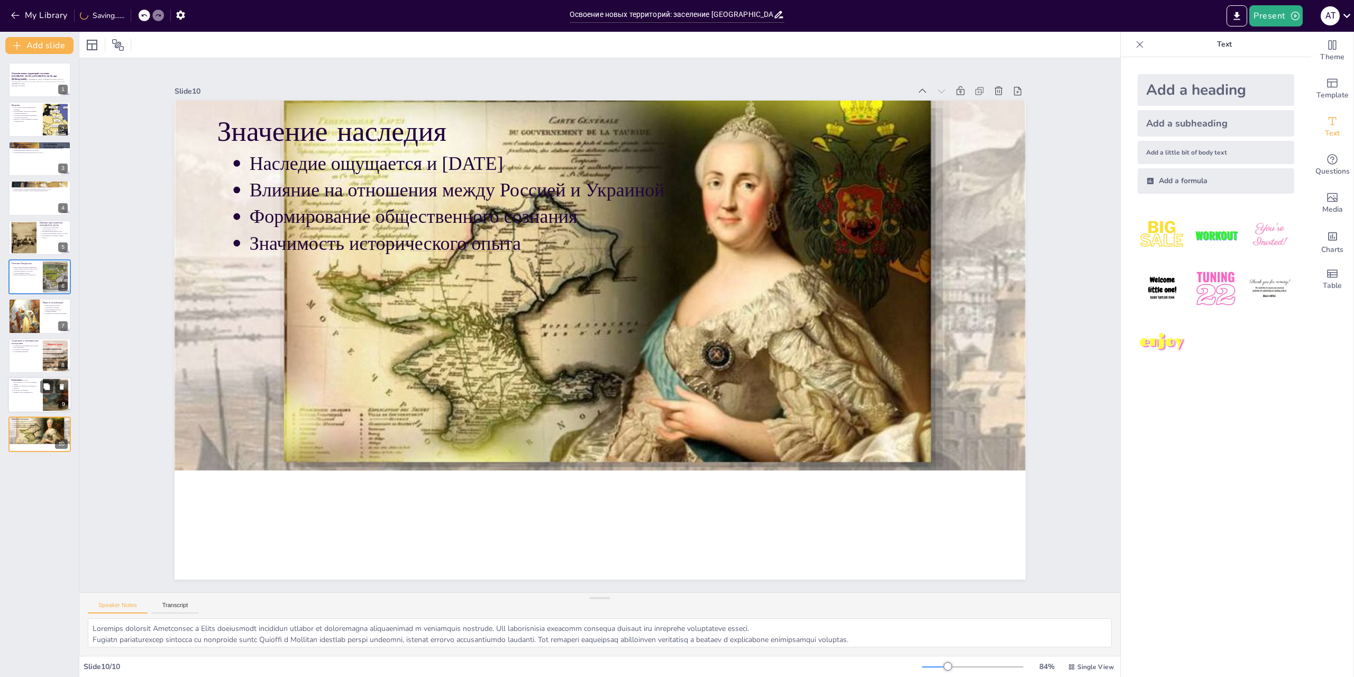
click at [51, 396] on div at bounding box center [56, 395] width 58 height 32
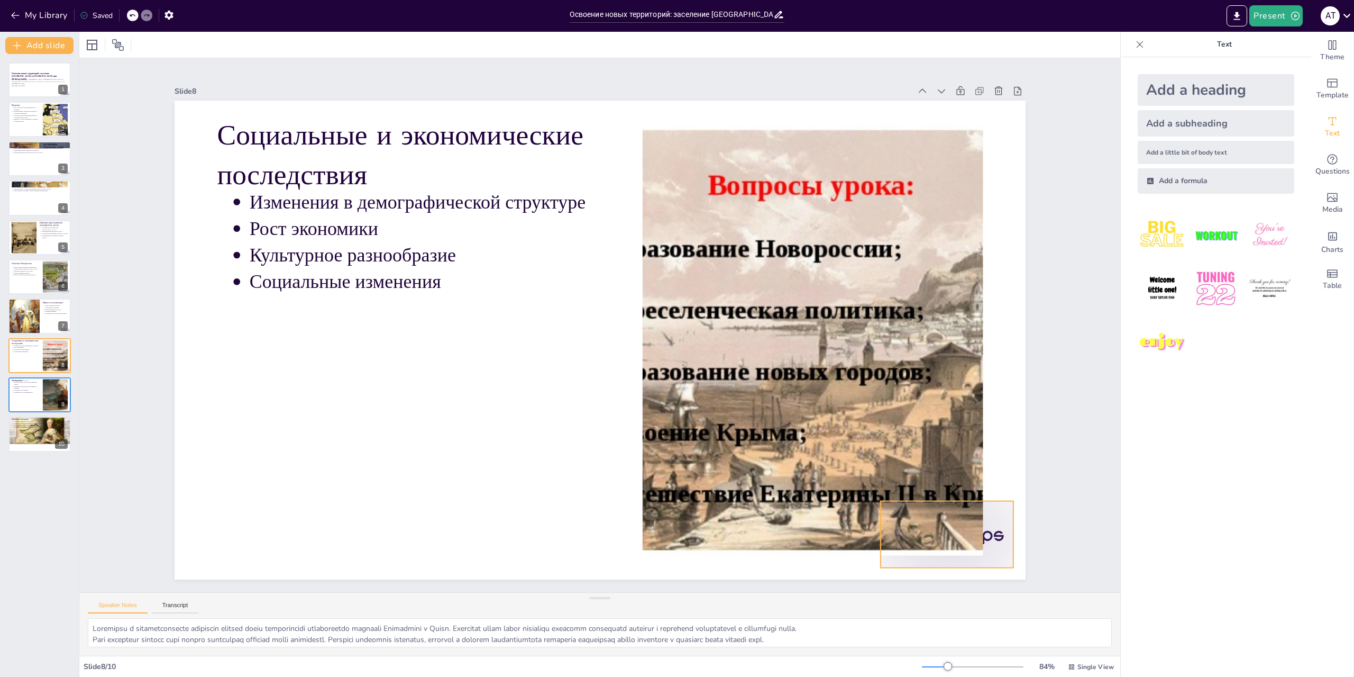
click at [991, 555] on div at bounding box center [923, 569] width 139 height 80
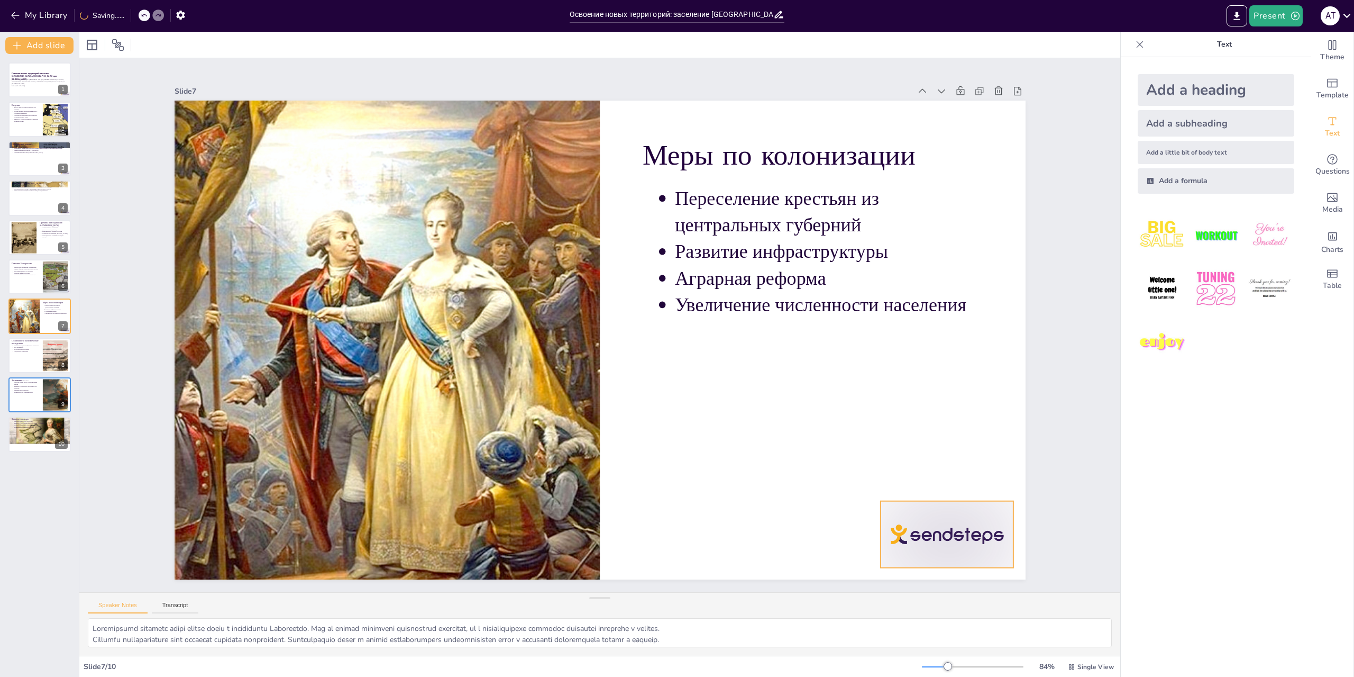
click at [956, 529] on div at bounding box center [923, 569] width 139 height 80
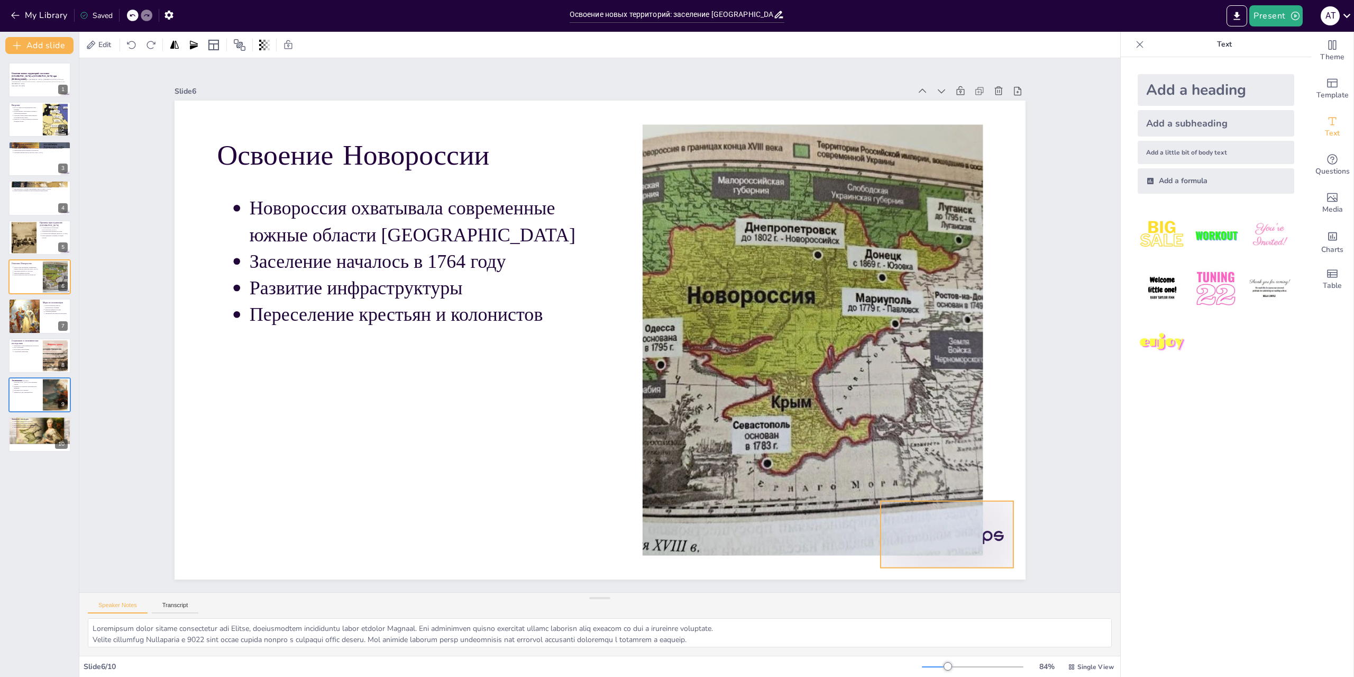
click at [993, 530] on div at bounding box center [923, 569] width 139 height 80
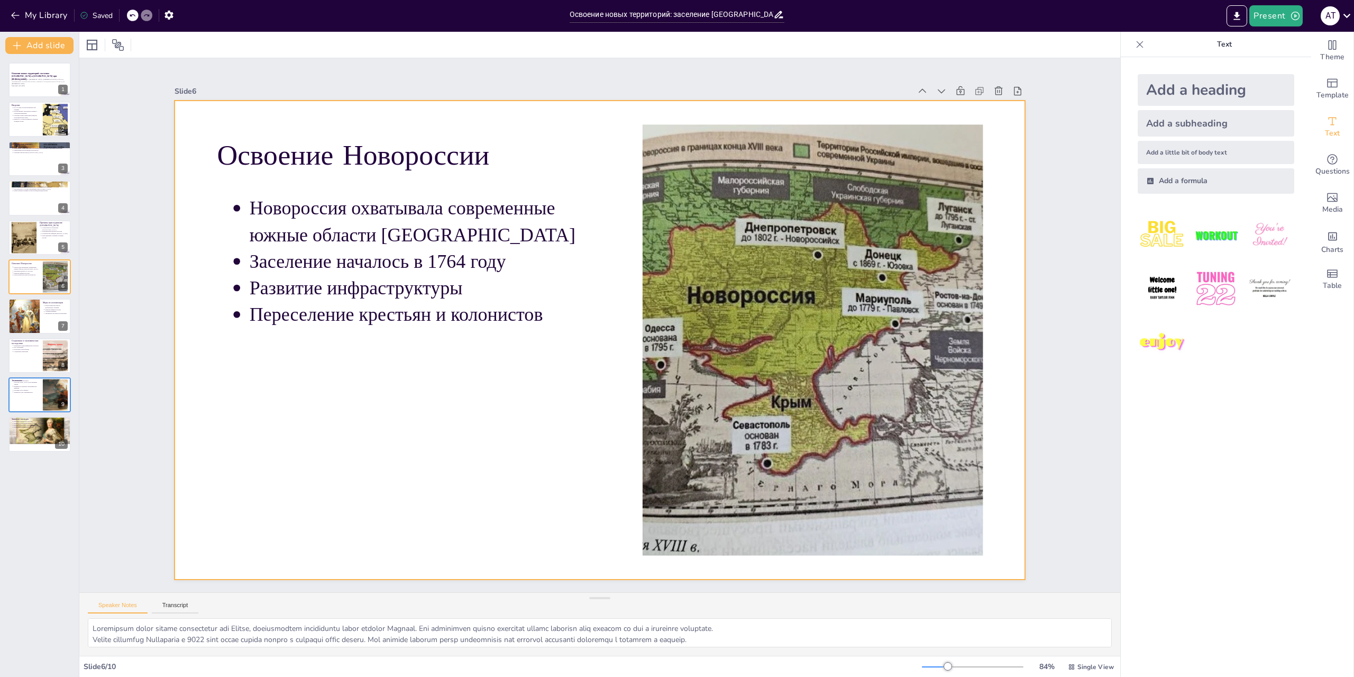
click at [992, 527] on div at bounding box center [598, 339] width 897 height 565
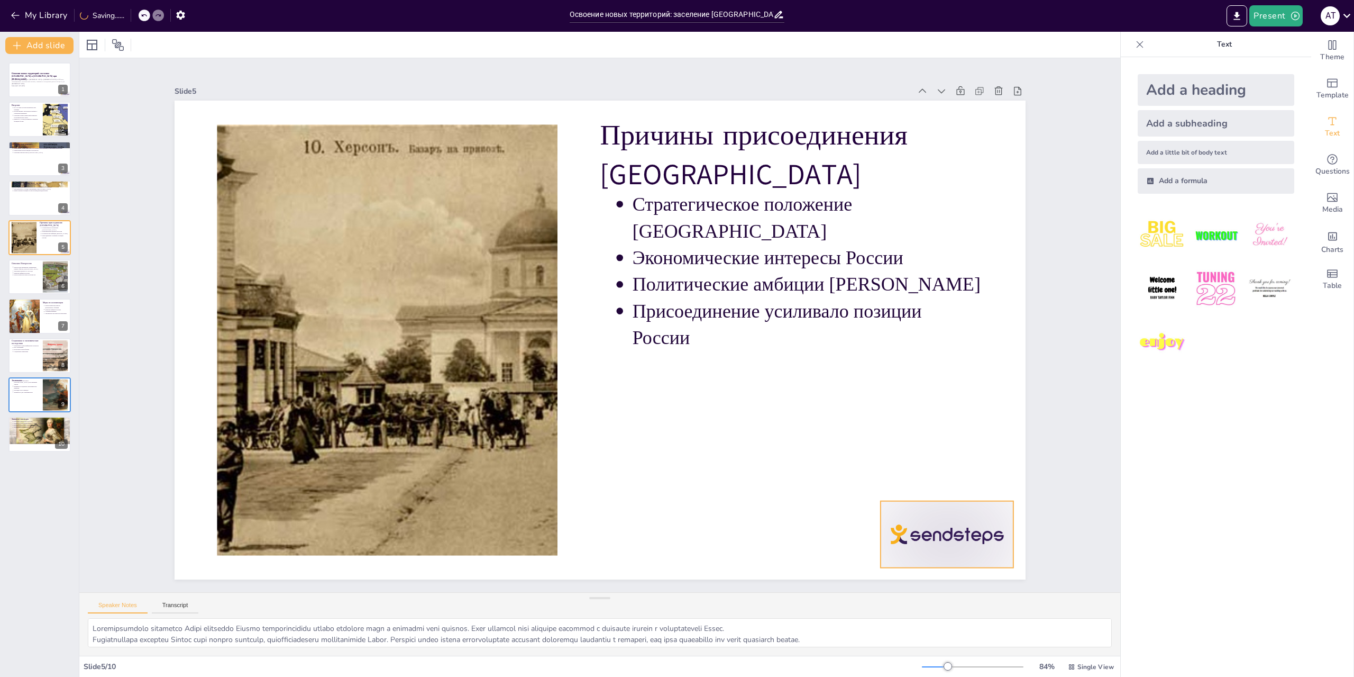
click at [982, 529] on div at bounding box center [923, 569] width 139 height 80
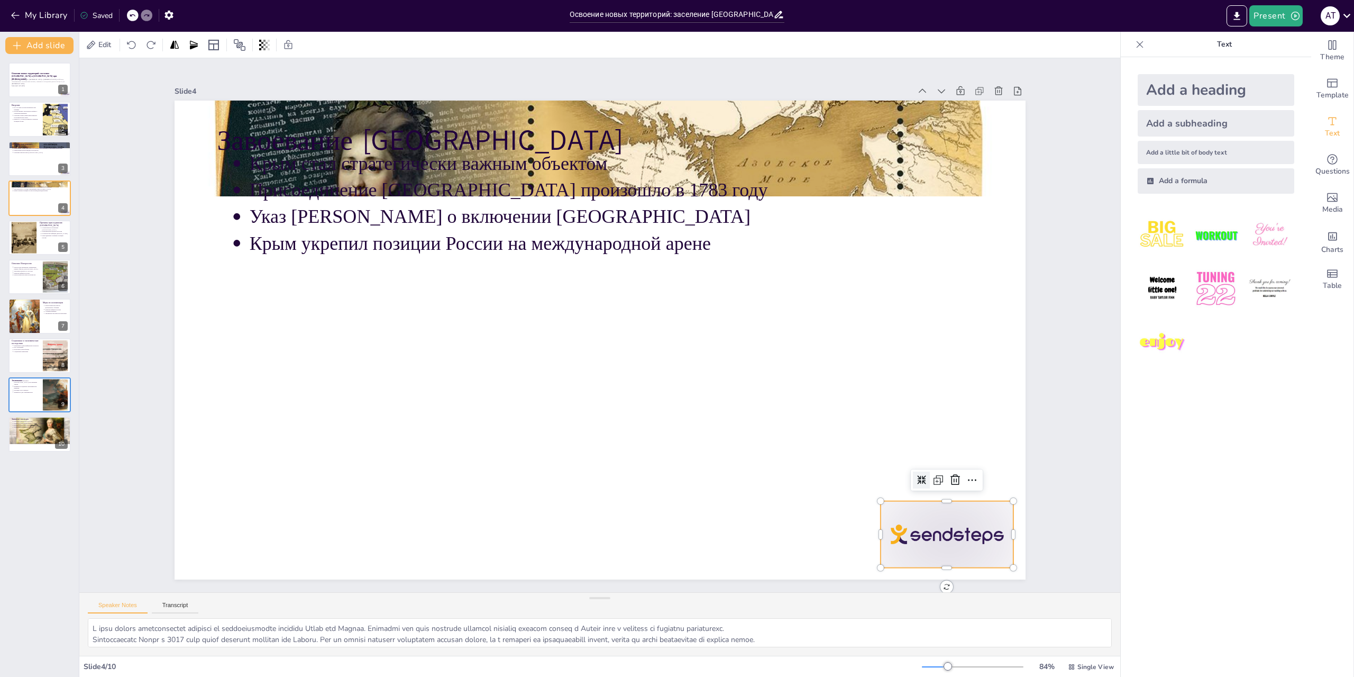
click at [982, 529] on div at bounding box center [923, 569] width 139 height 80
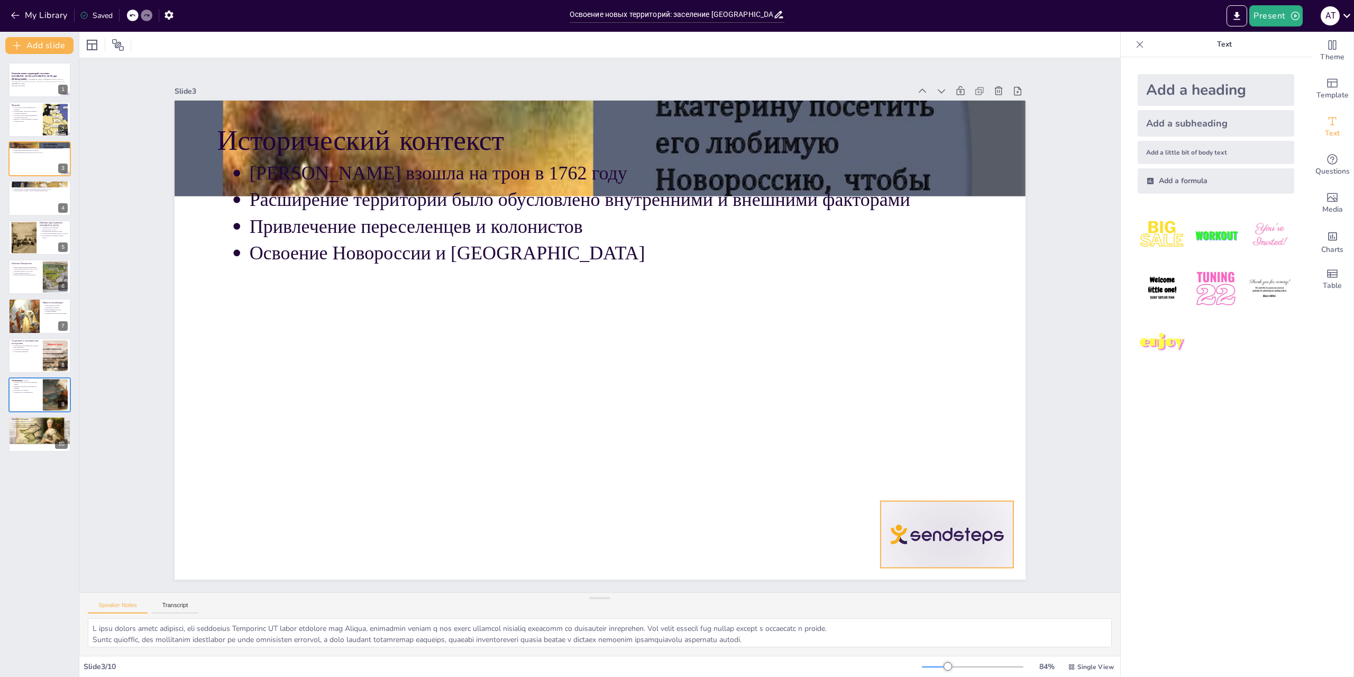
click at [981, 529] on div at bounding box center [923, 569] width 139 height 80
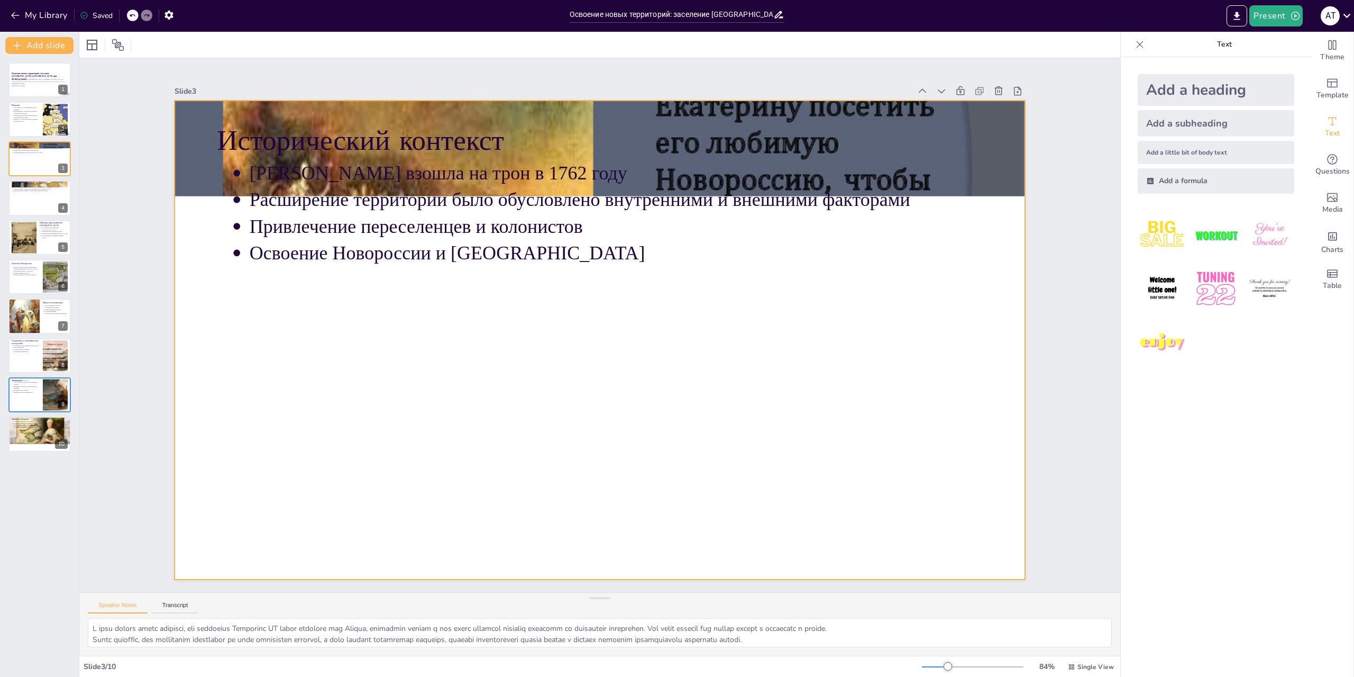
type textarea "L ipsumd sitame consecteturadi, eli SEDDO eiu temp incididu utlaboreetdo magnaa…"
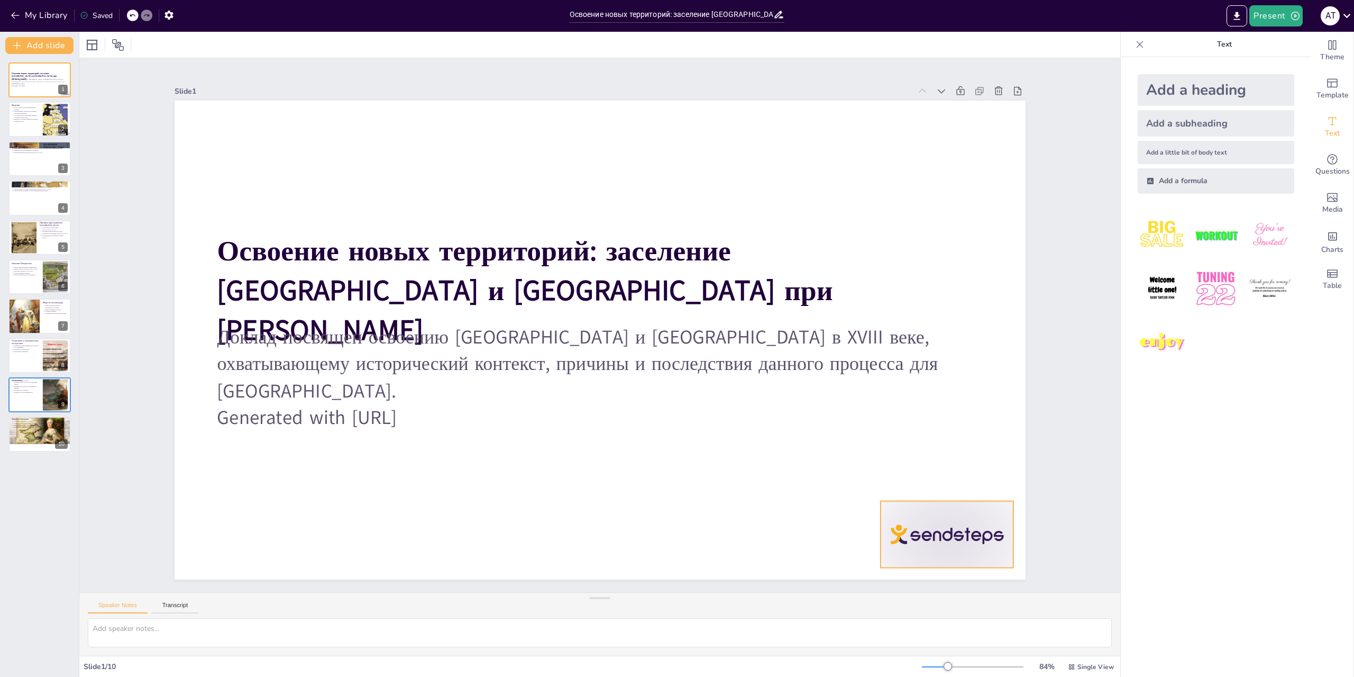
click at [981, 522] on div at bounding box center [946, 534] width 133 height 67
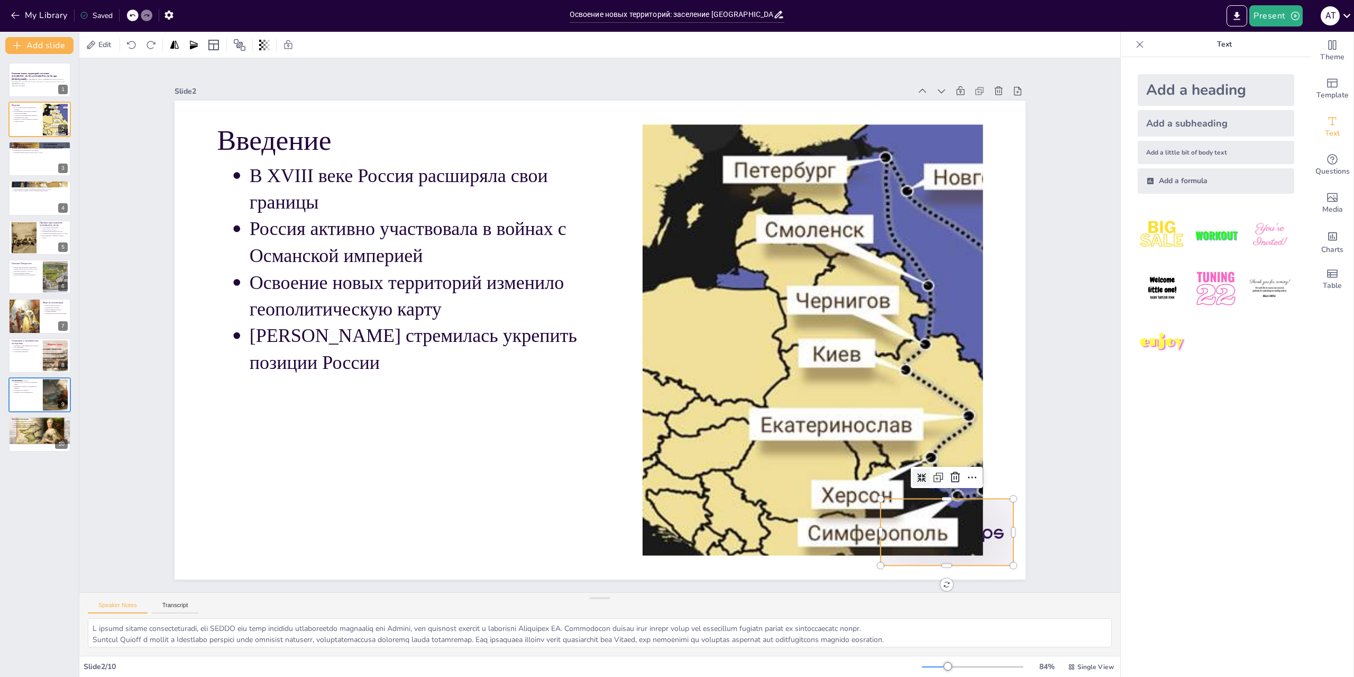
click at [940, 577] on div at bounding box center [865, 629] width 147 height 104
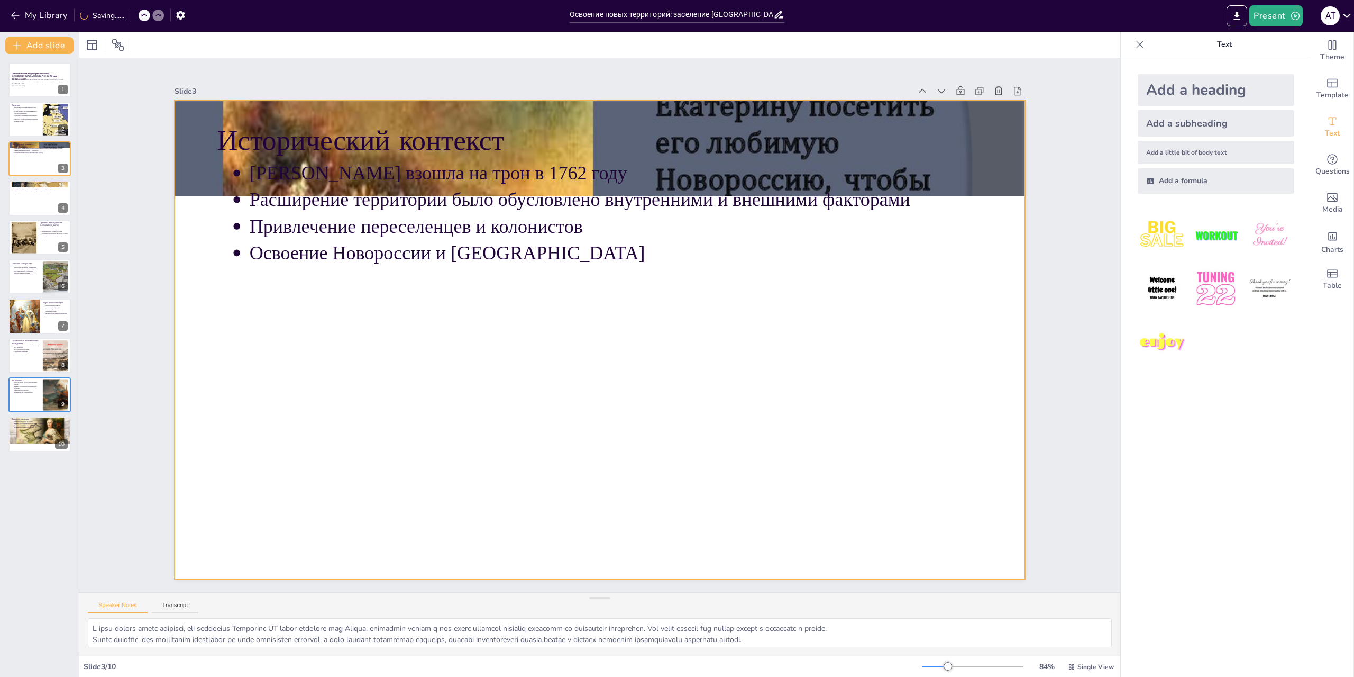
type textarea "L ipsumd sitame consecteturadi, eli SEDDO eiu temp incididu utlaboreetdo magnaa…"
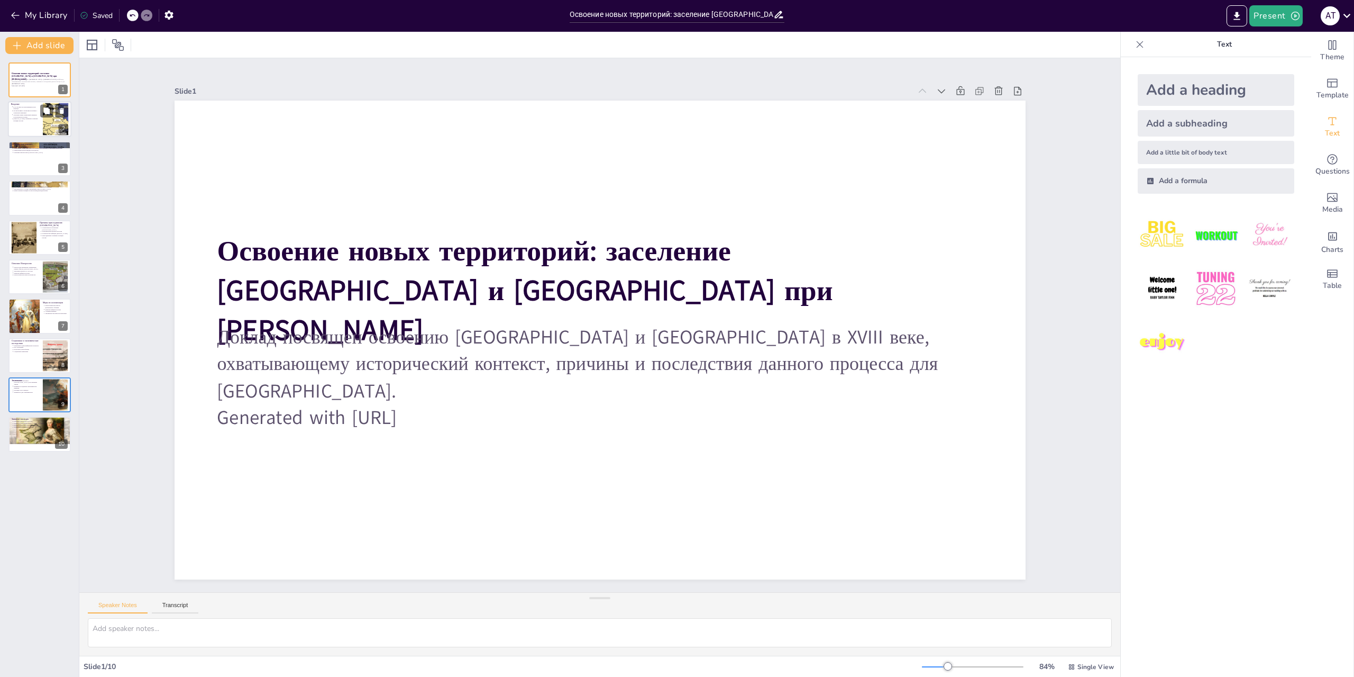
click at [10, 108] on div at bounding box center [39, 120] width 63 height 36
type textarea "L ipsumd sitame consecteturadi, eli SEDDO eiu temp incididu utlaboreetdo magnaa…"
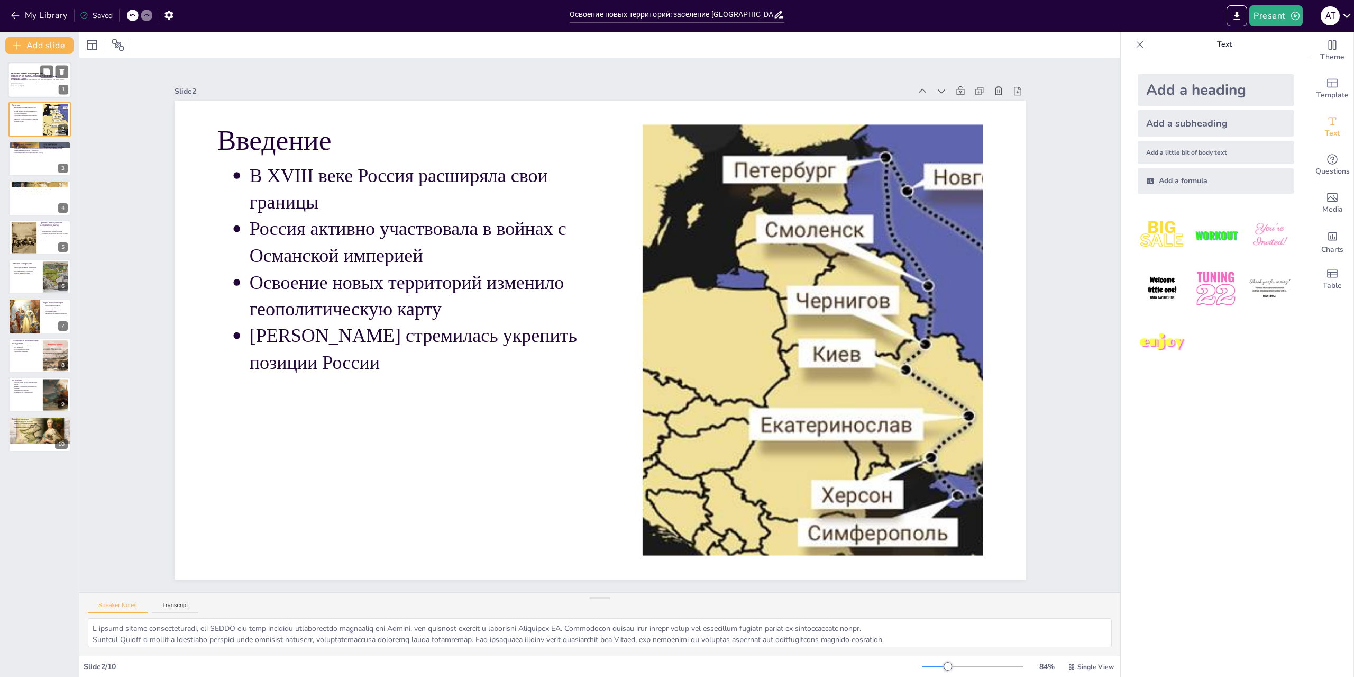
click at [23, 96] on div at bounding box center [39, 80] width 63 height 36
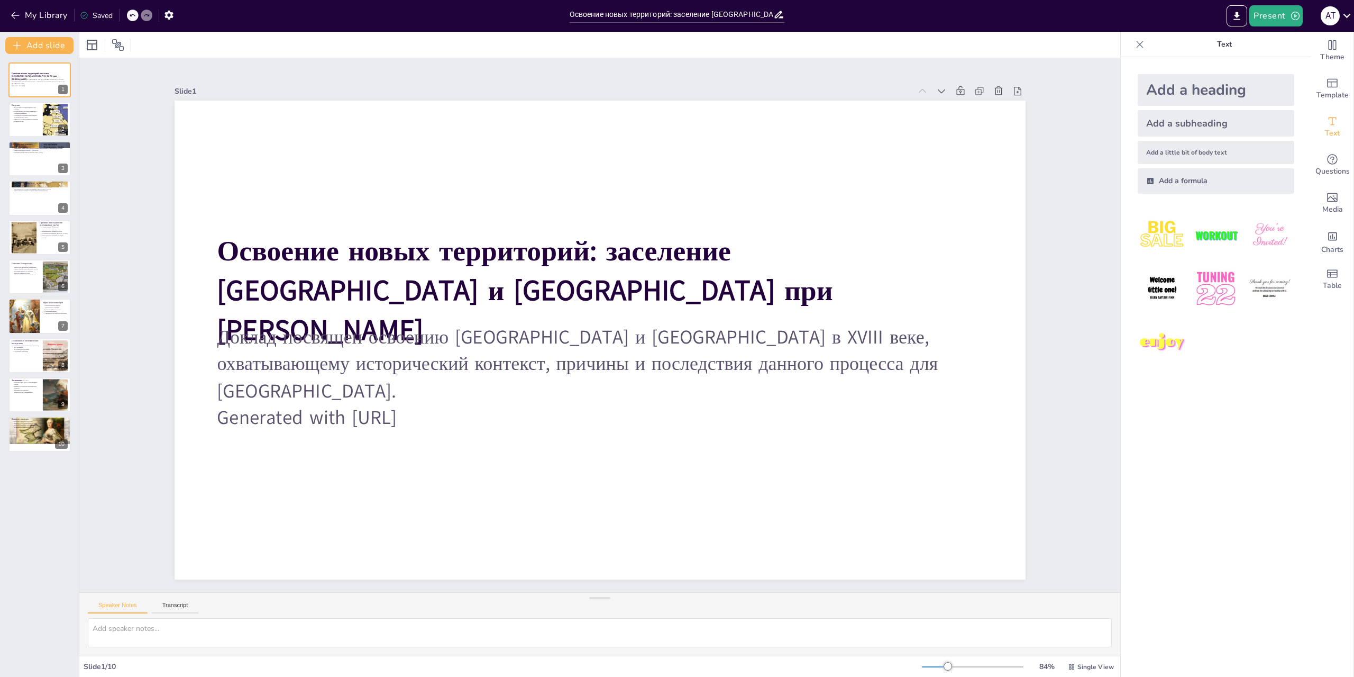
click at [0, 116] on div "Освоение новых территорий: заселение [GEOGRAPHIC_DATA] и [GEOGRAPHIC_DATA] при …" at bounding box center [39, 256] width 79 height 389
click at [16, 122] on div at bounding box center [39, 120] width 63 height 36
type textarea "L ipsumd sitame consecteturadi, eli SEDDO eiu temp incididu utlaboreetdo magnaa…"
